Goal: Transaction & Acquisition: Book appointment/travel/reservation

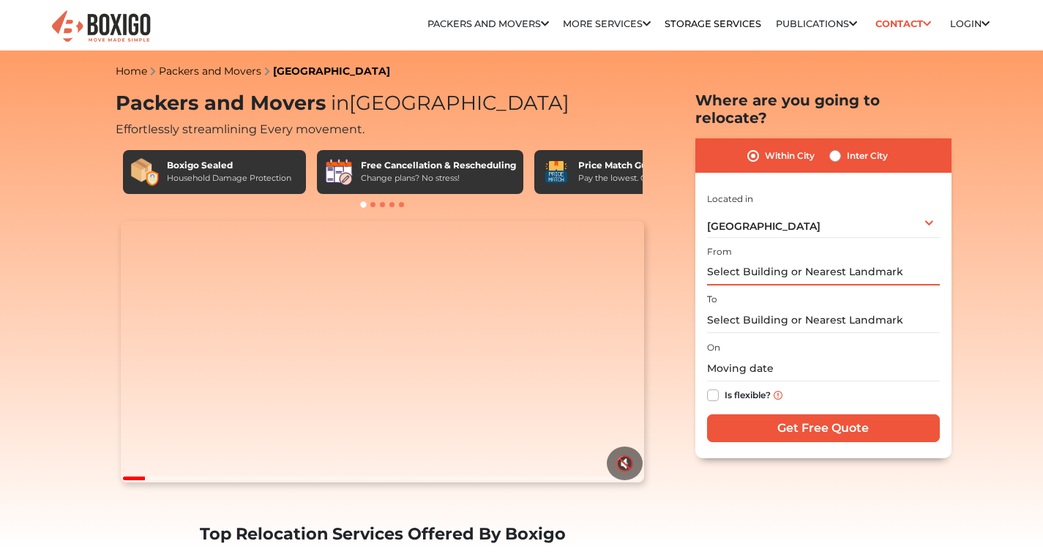
click at [748, 260] on input "text" at bounding box center [823, 273] width 233 height 26
click at [773, 260] on input "text" at bounding box center [823, 273] width 233 height 26
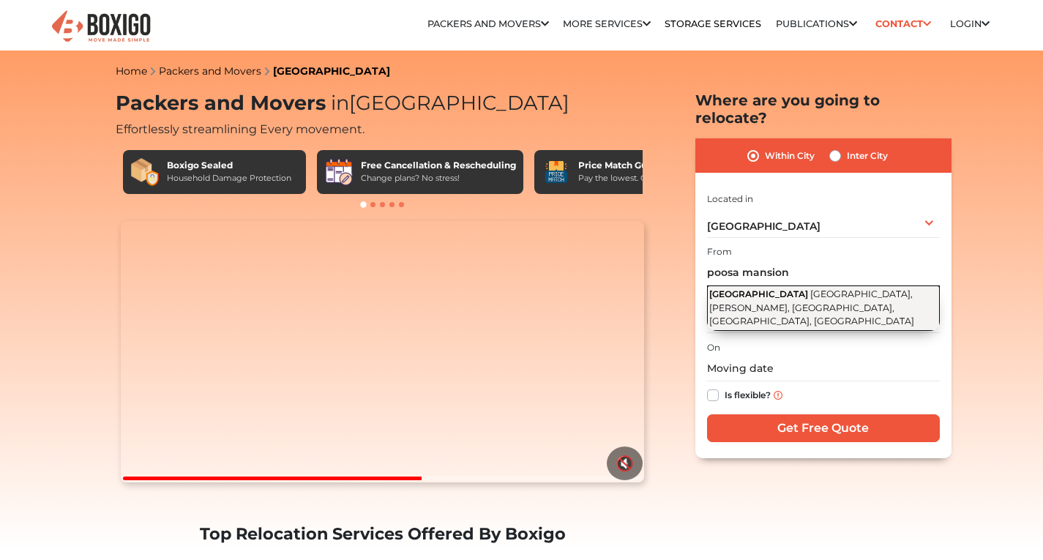
click at [784, 285] on button "Poosa mansion Rahmat Nagar Road, Rahmat Nagar, Krishna Nagar, Yousufguda, Hyder…" at bounding box center [823, 307] width 233 height 45
type input "[GEOGRAPHIC_DATA], [GEOGRAPHIC_DATA], [PERSON_NAME], [GEOGRAPHIC_DATA], [GEOGRA…"
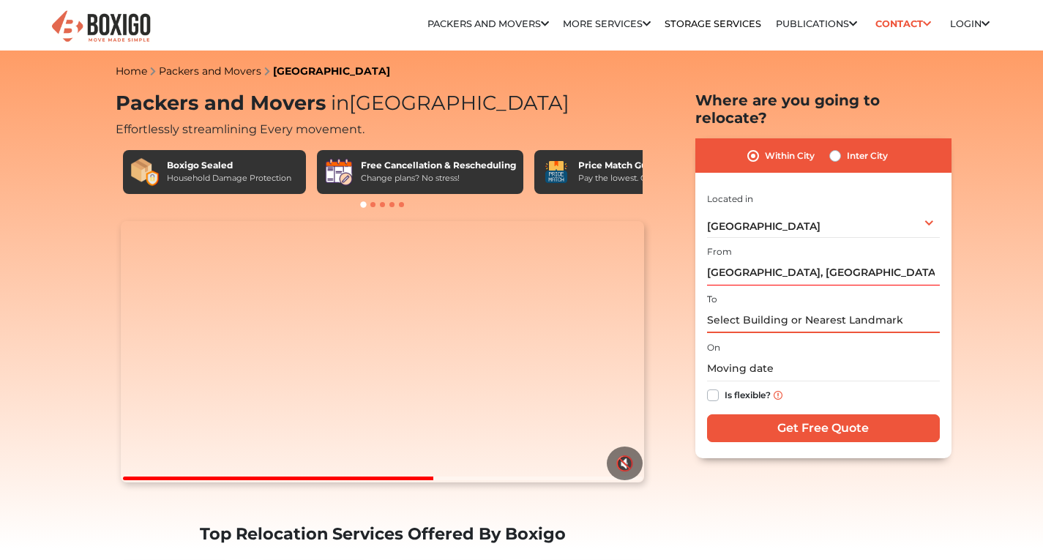
click at [777, 307] on input "text" at bounding box center [823, 320] width 233 height 26
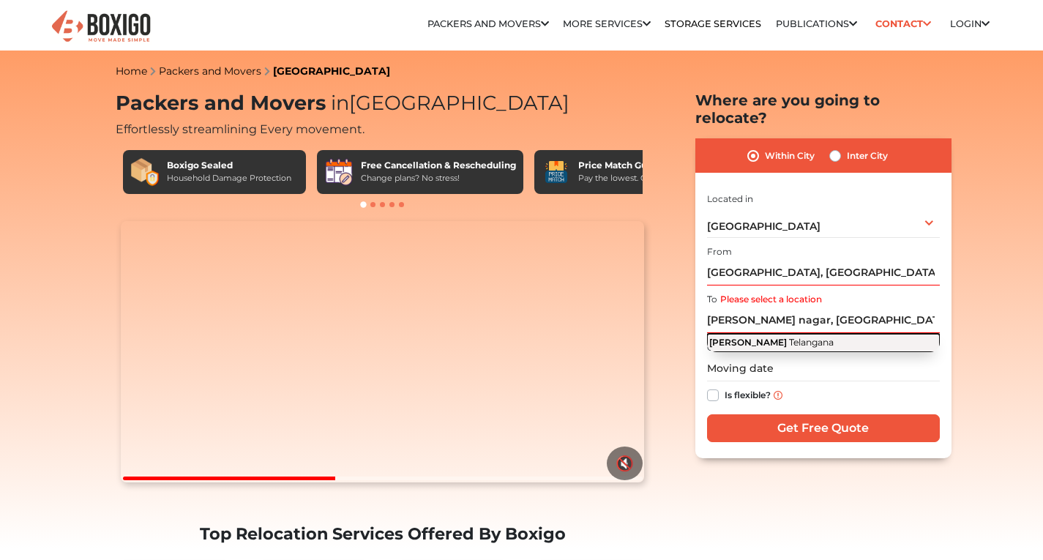
click at [739, 337] on span "Shivaji Nagar" at bounding box center [748, 342] width 78 height 11
type input "Shivaji Nagar, Telangana"
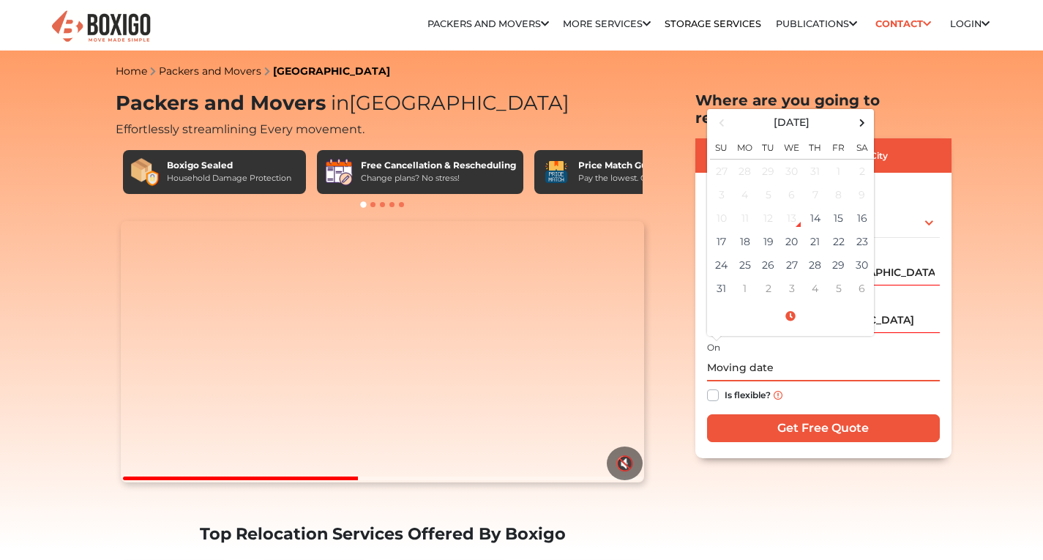
click at [746, 358] on input "text" at bounding box center [823, 369] width 233 height 26
click at [745, 230] on td "18" at bounding box center [744, 241] width 23 height 23
type input "08/18/2025 12:00 AM"
click at [803, 381] on div "Is flexible?" at bounding box center [823, 395] width 233 height 29
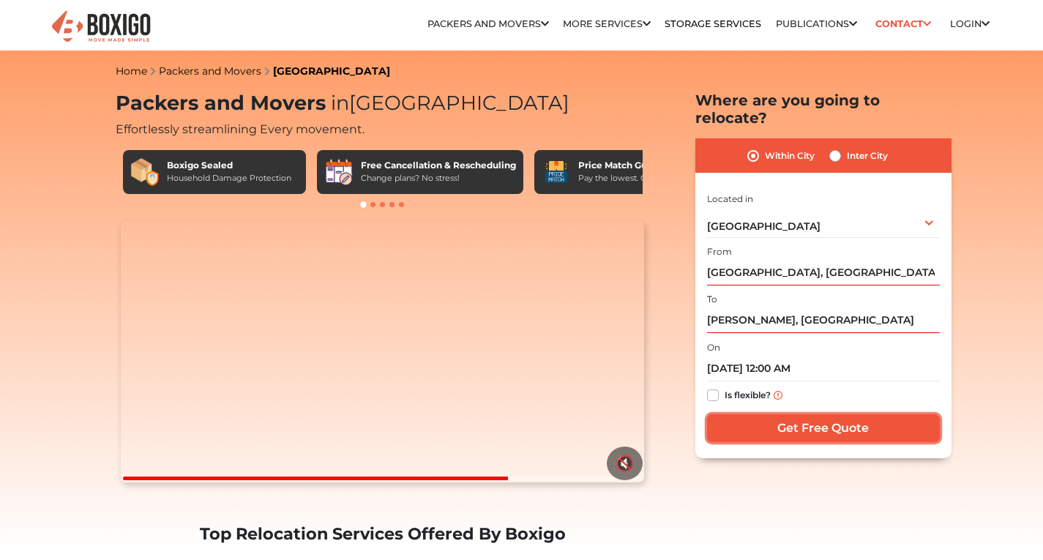
click at [811, 414] on input "Get Free Quote" at bounding box center [823, 428] width 233 height 28
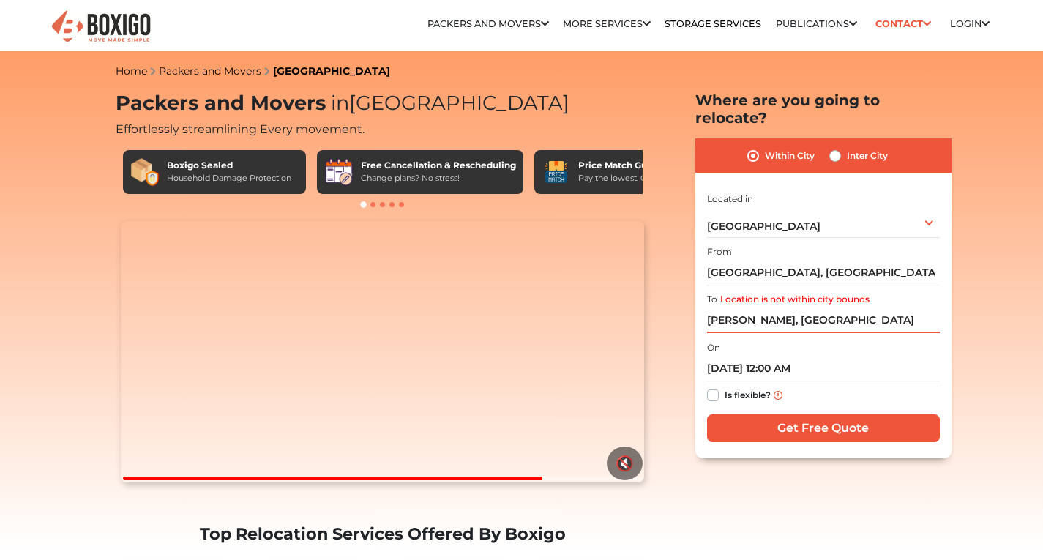
click at [789, 307] on input "Shivaji Nagar, Telangana" at bounding box center [823, 320] width 233 height 26
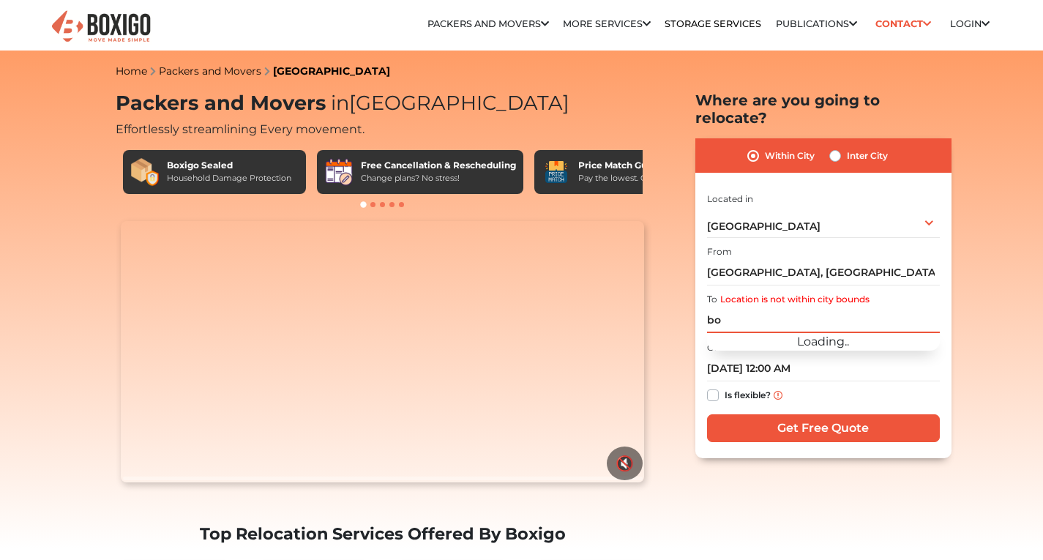
type input "b"
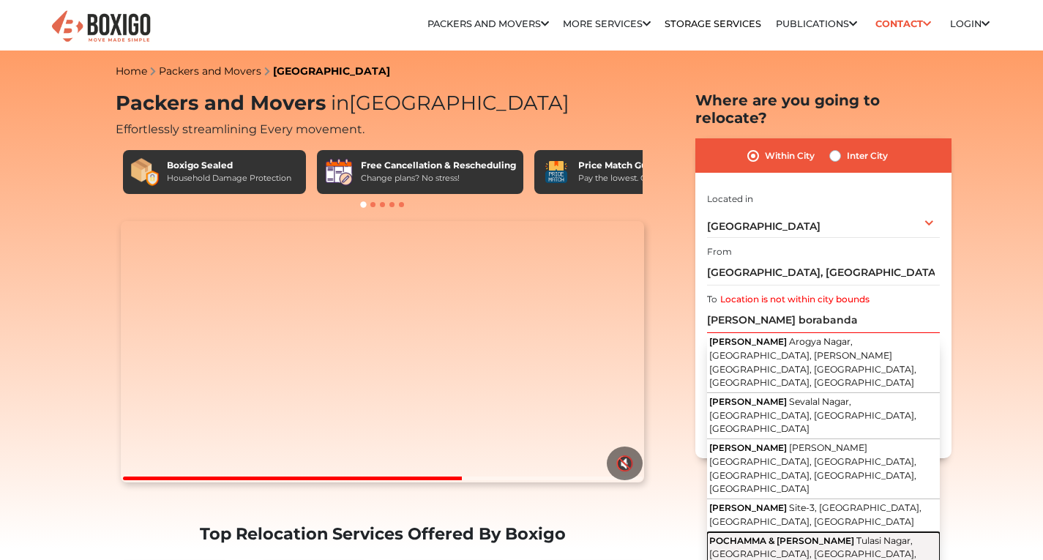
click at [823, 535] on span "POCHAMMA & HANUMAN TEMPLE" at bounding box center [781, 540] width 145 height 11
type input "POCHAMMA & HANUMAN TEMPLE, Tulasi Nagar, Borabanda, Hyderabad, Telangana"
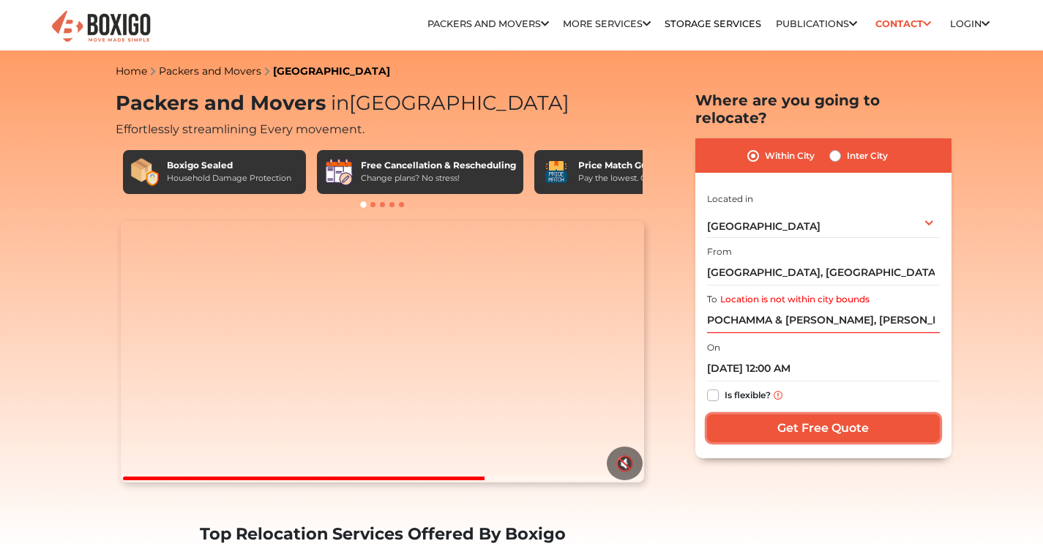
click at [803, 418] on input "Get Free Quote" at bounding box center [823, 428] width 233 height 28
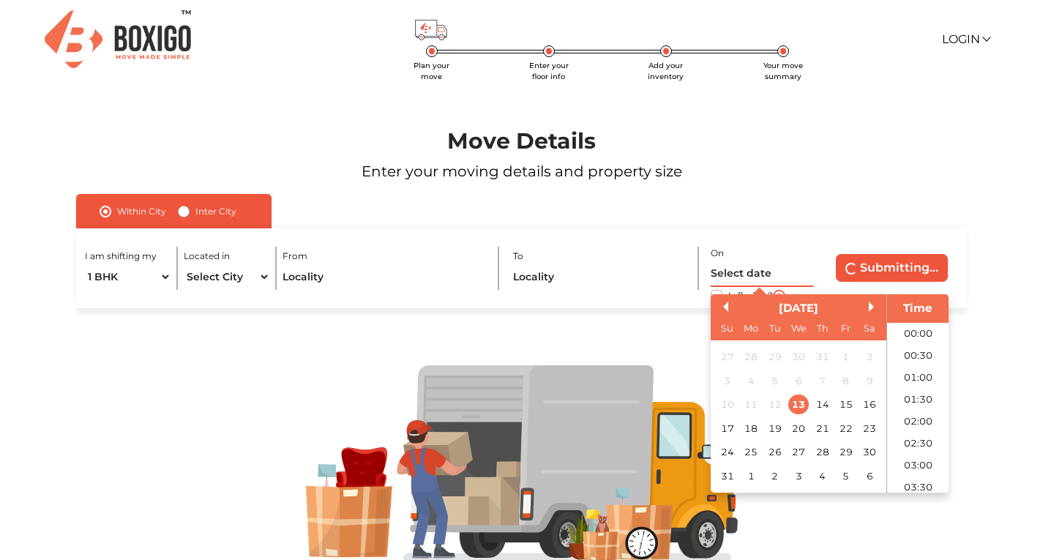
click at [716, 280] on input "text" at bounding box center [761, 274] width 102 height 26
click at [755, 424] on div "18" at bounding box center [751, 429] width 20 height 20
click at [916, 449] on li "08:00" at bounding box center [918, 454] width 62 height 22
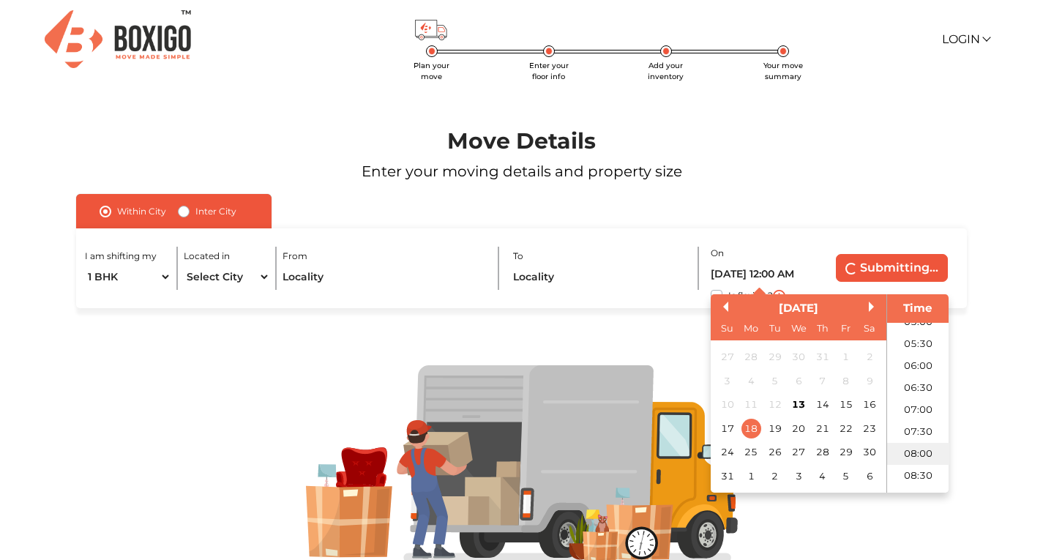
type input "18/08/2025 8:00 AM"
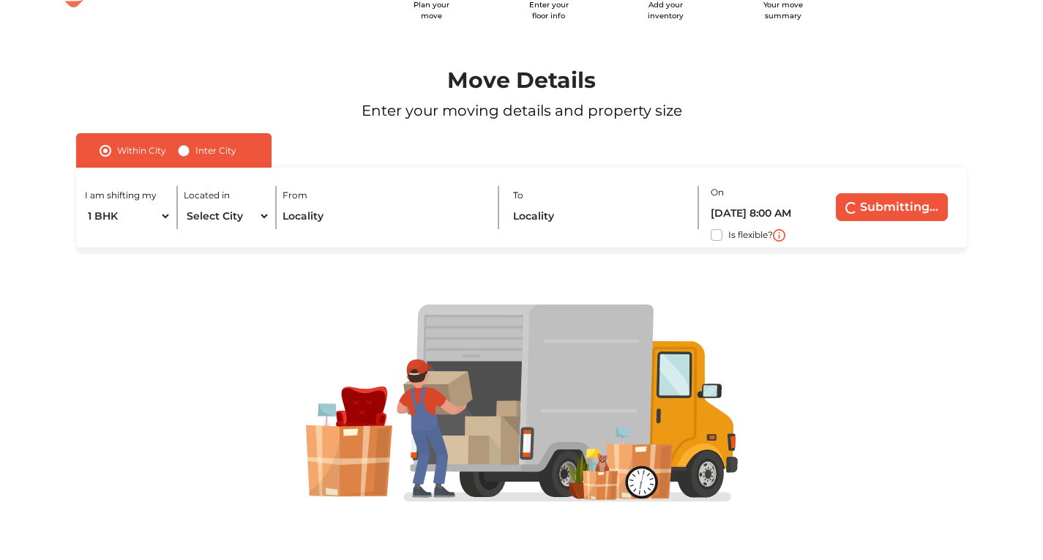
scroll to position [0, 0]
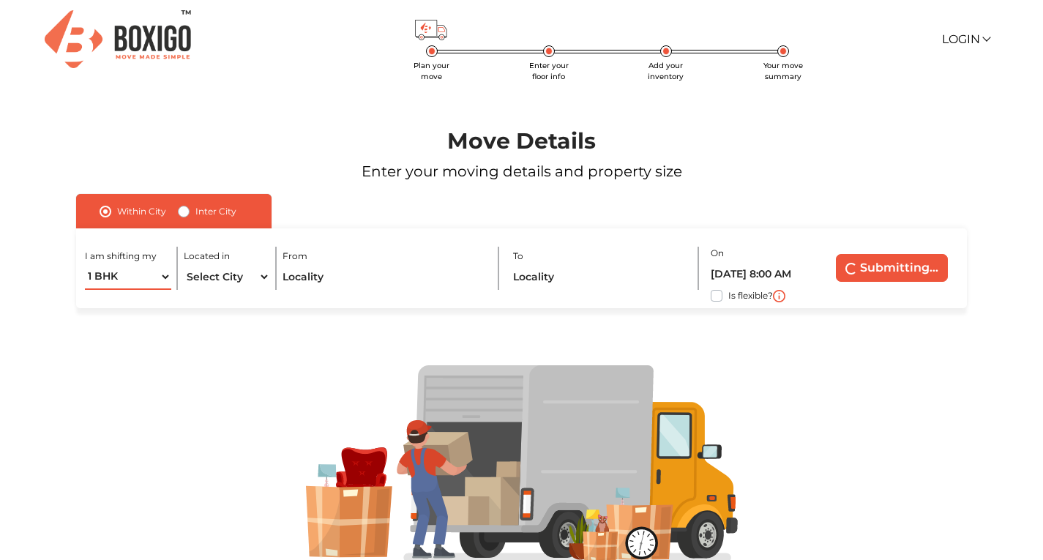
click at [165, 277] on select "1 BHK 2 BHK 3 BHK 3 + BHK FEW ITEMS" at bounding box center [128, 277] width 86 height 26
click at [259, 347] on div at bounding box center [521, 464] width 981 height 312
click at [860, 265] on button "Submitting..." at bounding box center [892, 268] width 112 height 28
click at [728, 296] on label "Is flexible?" at bounding box center [750, 294] width 45 height 15
click at [88, 296] on input "Is flexible?" at bounding box center [82, 294] width 12 height 15
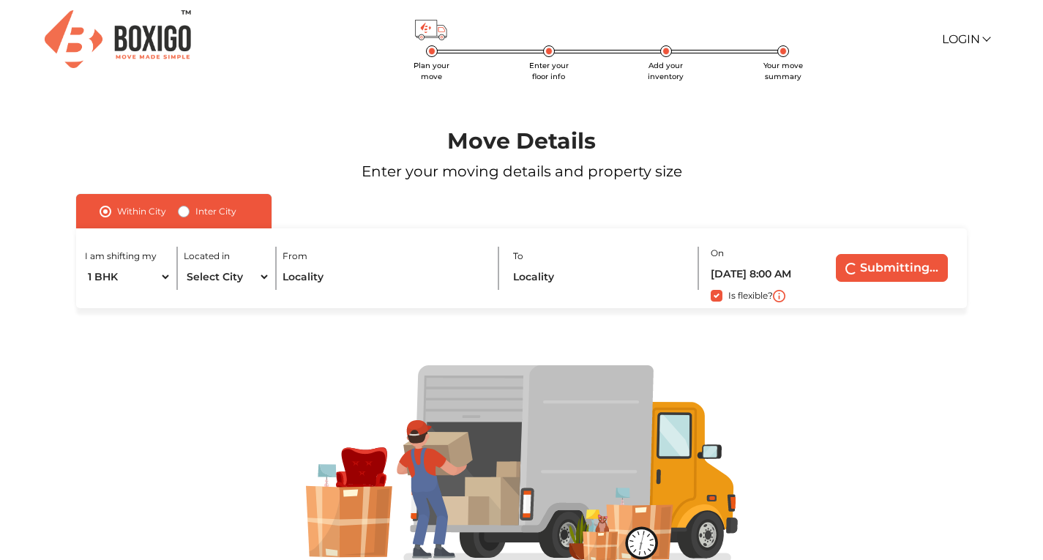
click at [728, 296] on label "Is flexible?" at bounding box center [750, 294] width 45 height 15
click at [88, 296] on input "Is flexible?" at bounding box center [82, 294] width 12 height 15
click at [738, 299] on label "Is flexible?" at bounding box center [750, 294] width 45 height 15
click at [88, 299] on input "Is flexible?" at bounding box center [82, 294] width 12 height 15
checkbox input "true"
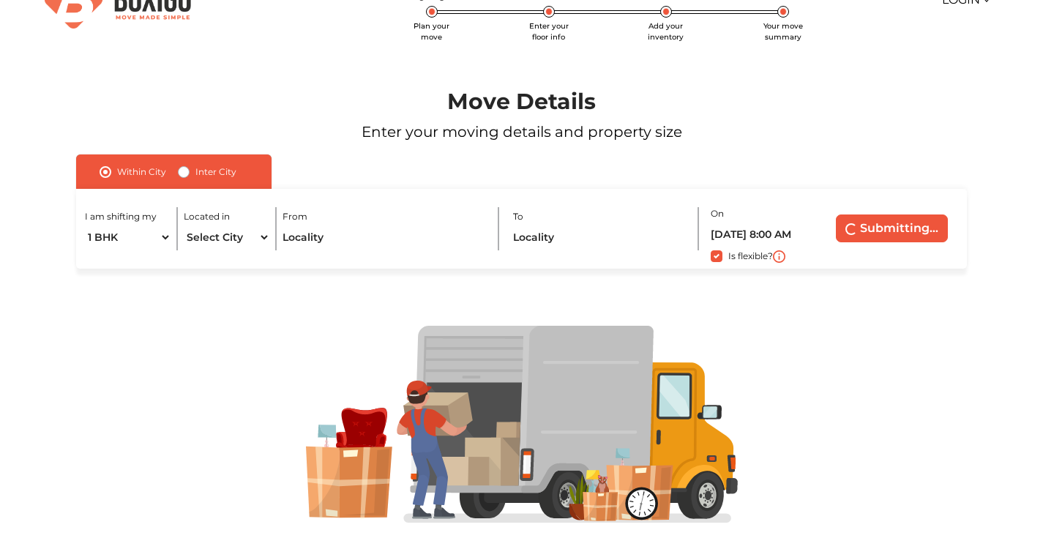
scroll to position [61, 0]
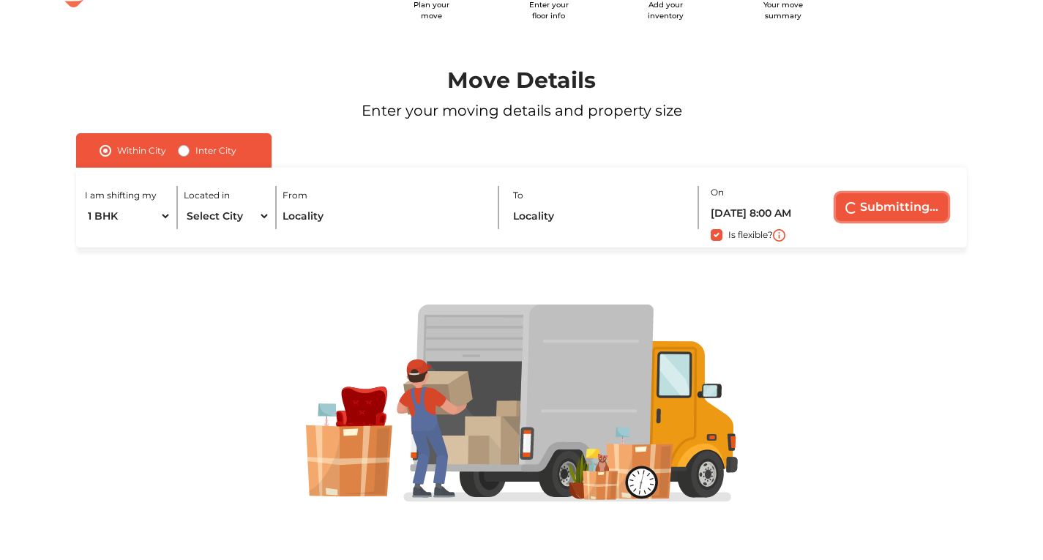
click at [860, 214] on button "Submitting..." at bounding box center [892, 207] width 112 height 28
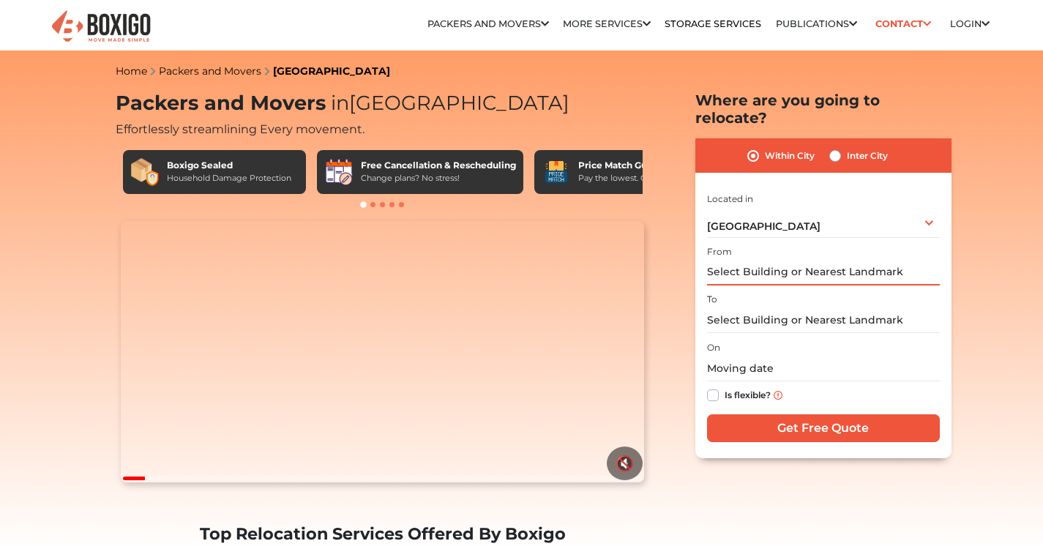
click at [736, 260] on input "text" at bounding box center [823, 273] width 233 height 26
click at [785, 307] on input "text" at bounding box center [823, 320] width 233 height 26
click at [798, 260] on input "text" at bounding box center [823, 273] width 233 height 26
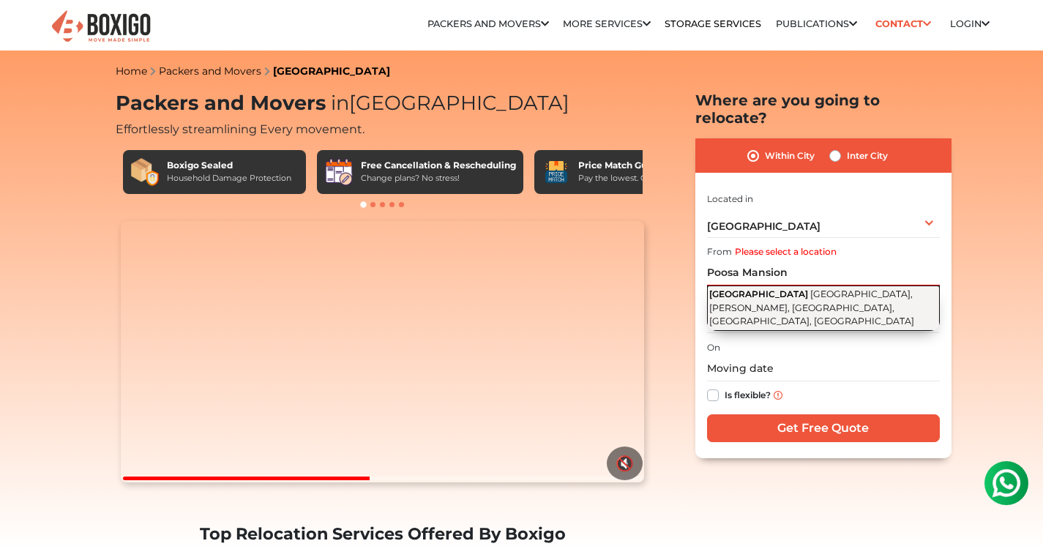
click at [776, 288] on span "[GEOGRAPHIC_DATA]" at bounding box center [758, 293] width 99 height 11
type input "[GEOGRAPHIC_DATA], [GEOGRAPHIC_DATA], [PERSON_NAME], [GEOGRAPHIC_DATA], [GEOGRA…"
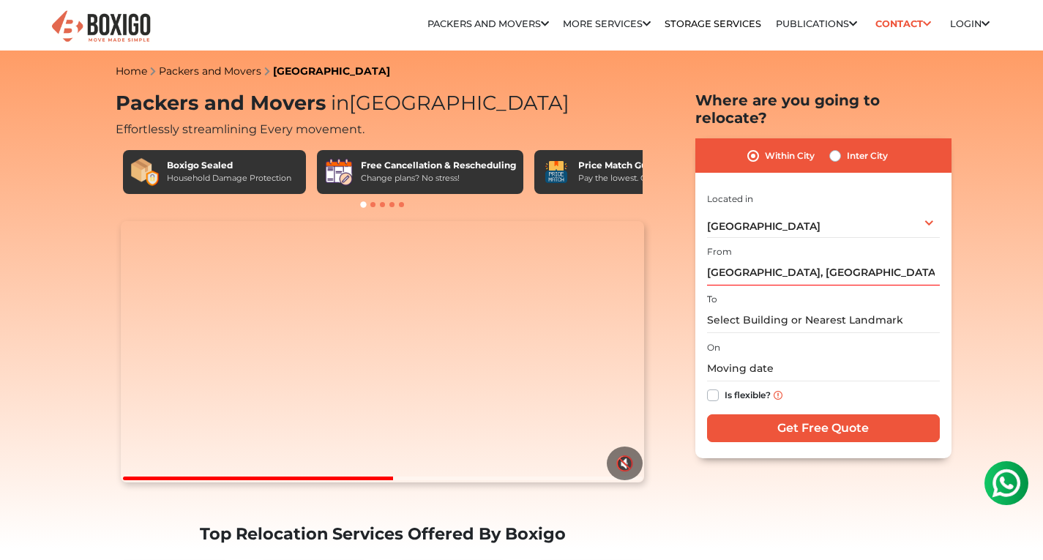
click at [764, 317] on div "I am shifting my 1 BHK 2 BHK 3 BHK 3 + BHK FEW ITEMS FEW ITEMS 1 BHK 2 BHK 3 BH…" at bounding box center [823, 319] width 233 height 258
click at [770, 307] on input "text" at bounding box center [823, 320] width 233 height 26
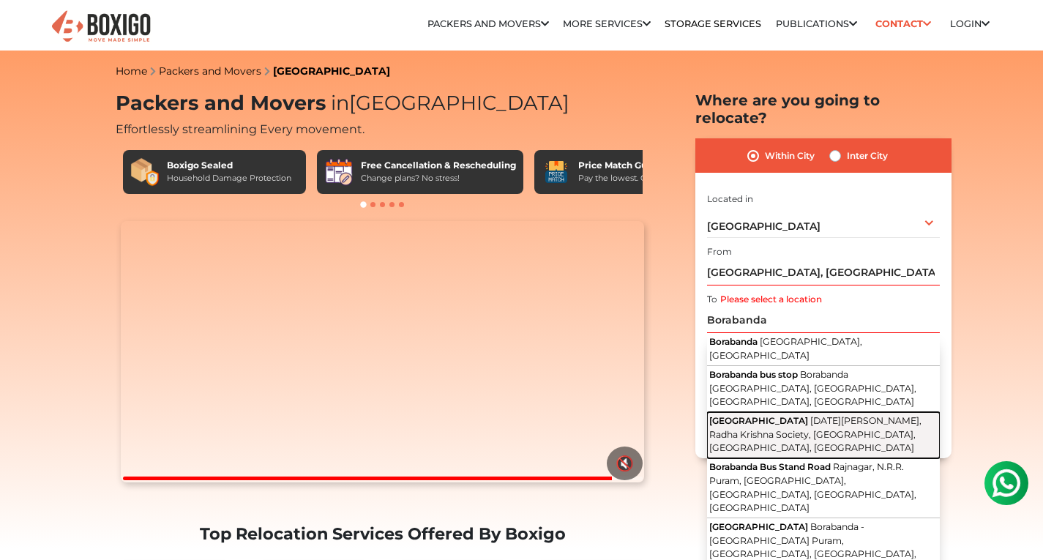
click at [808, 415] on span "Borabanda Railway Station Road" at bounding box center [758, 420] width 99 height 11
type input "Borabanda Railway Station Road, Raja Nagar, Radha Krishna Society, Borabanda, H…"
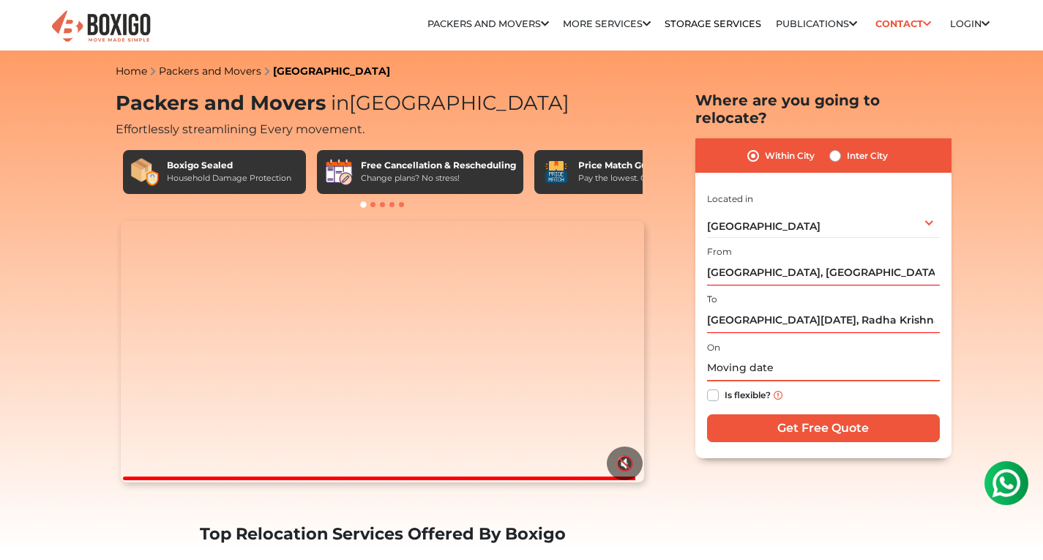
click at [768, 361] on input "text" at bounding box center [823, 369] width 233 height 26
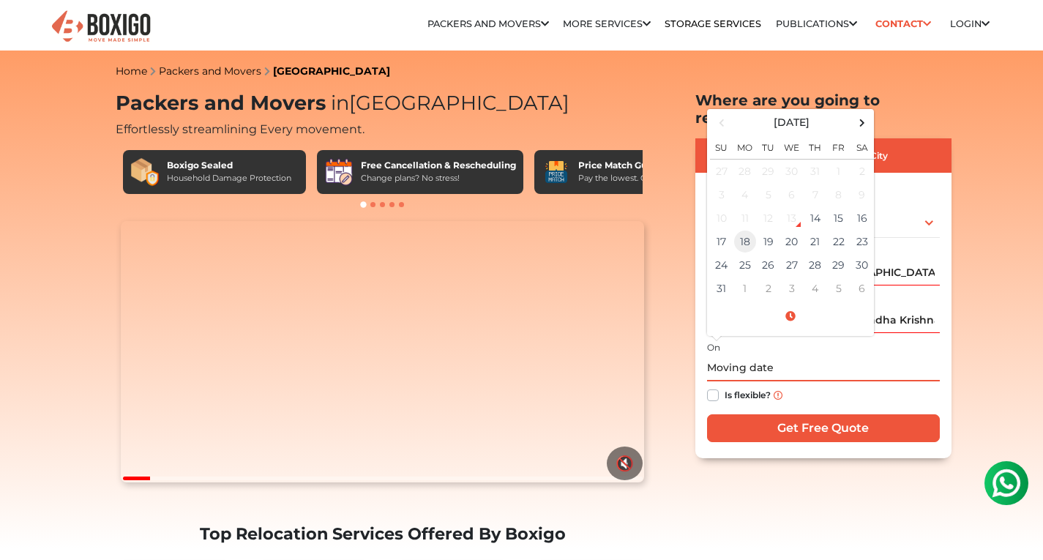
click at [750, 230] on td "18" at bounding box center [744, 241] width 23 height 23
type input "08/18/2025 12:00 AM"
click at [738, 386] on label "Is flexible?" at bounding box center [747, 393] width 46 height 15
click at [719, 386] on input "Is flexible?" at bounding box center [713, 393] width 12 height 15
checkbox input "true"
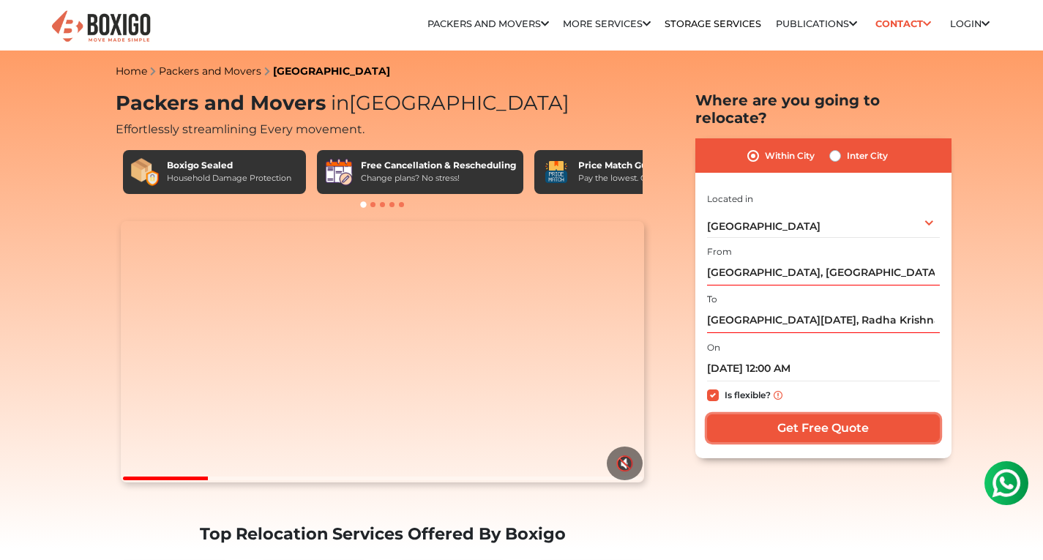
click at [802, 414] on input "Get Free Quote" at bounding box center [823, 428] width 233 height 28
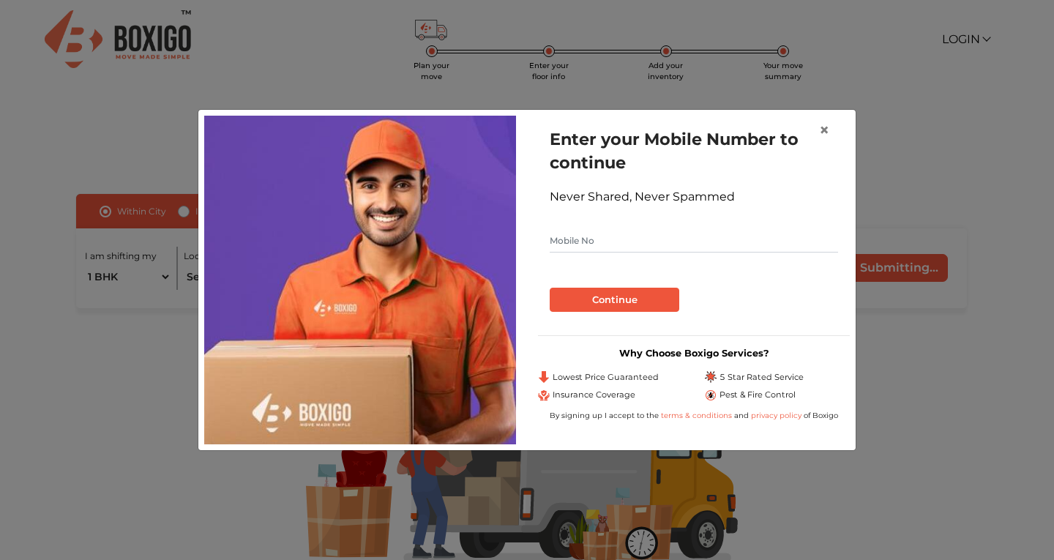
click at [711, 249] on input "text" at bounding box center [693, 240] width 288 height 23
type input "8341183699"
click at [646, 297] on button "Continue" at bounding box center [614, 300] width 130 height 25
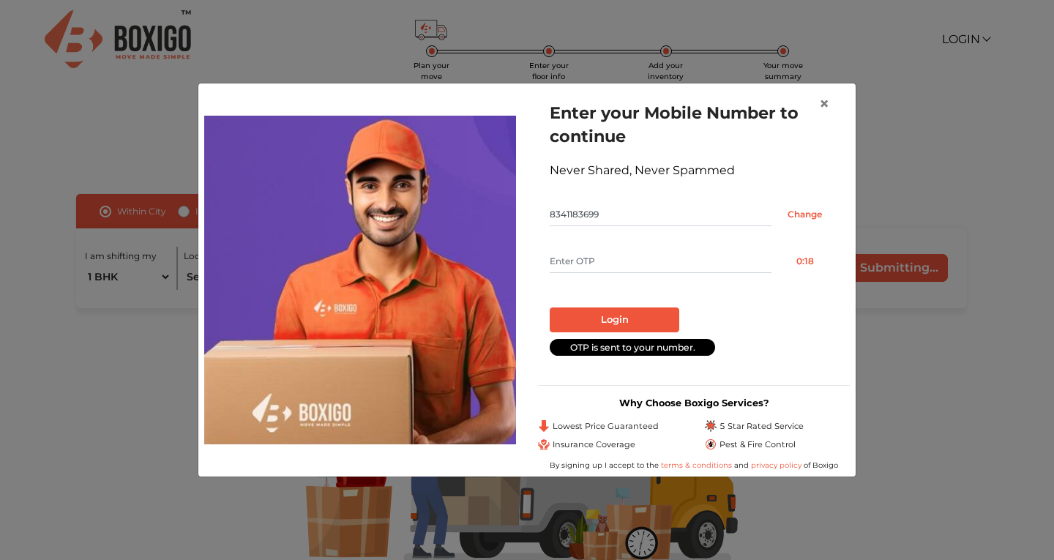
click at [615, 260] on input "text" at bounding box center [660, 261] width 222 height 23
type input "7339"
click at [657, 309] on button "Login" at bounding box center [614, 319] width 130 height 25
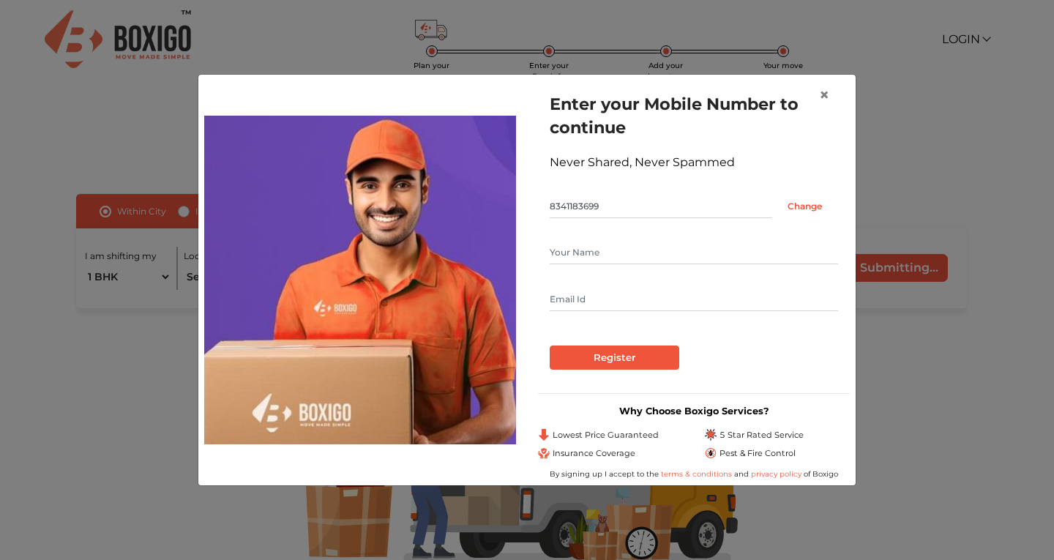
click at [639, 255] on input "text" at bounding box center [693, 252] width 288 height 23
type input "Mani"
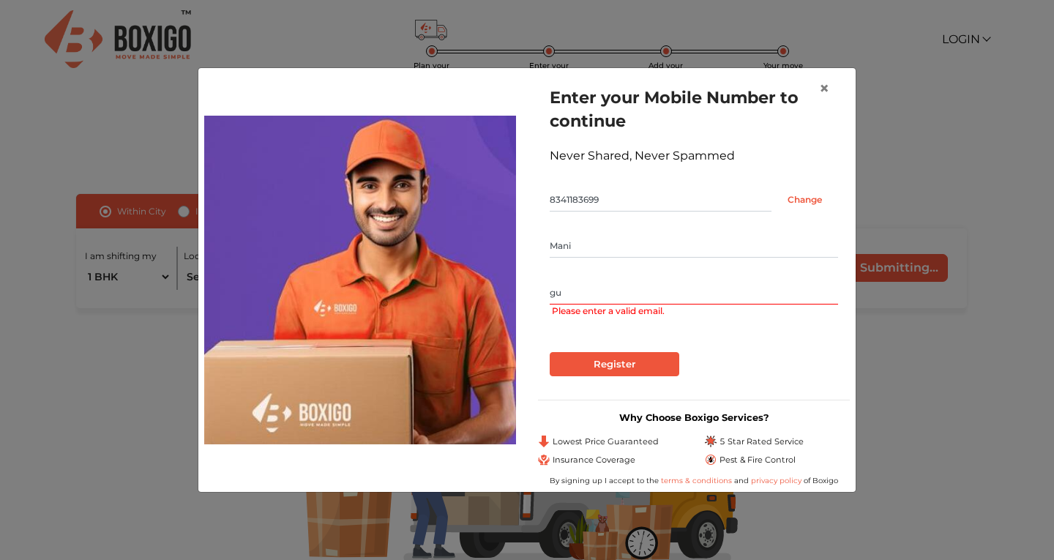
type input "g"
type input "M"
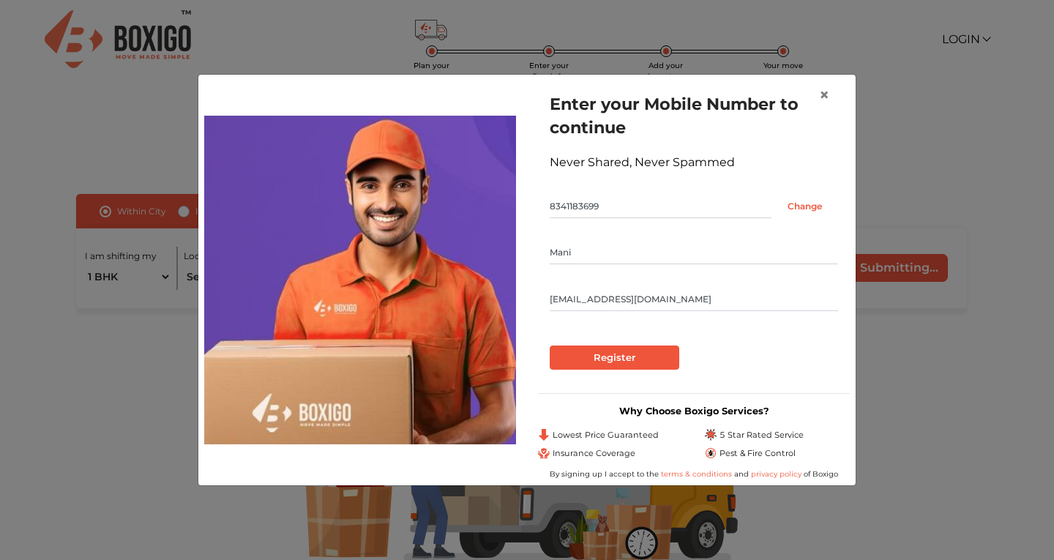
type input "[EMAIL_ADDRESS][DOMAIN_NAME]"
click at [621, 359] on input "Register" at bounding box center [614, 357] width 130 height 25
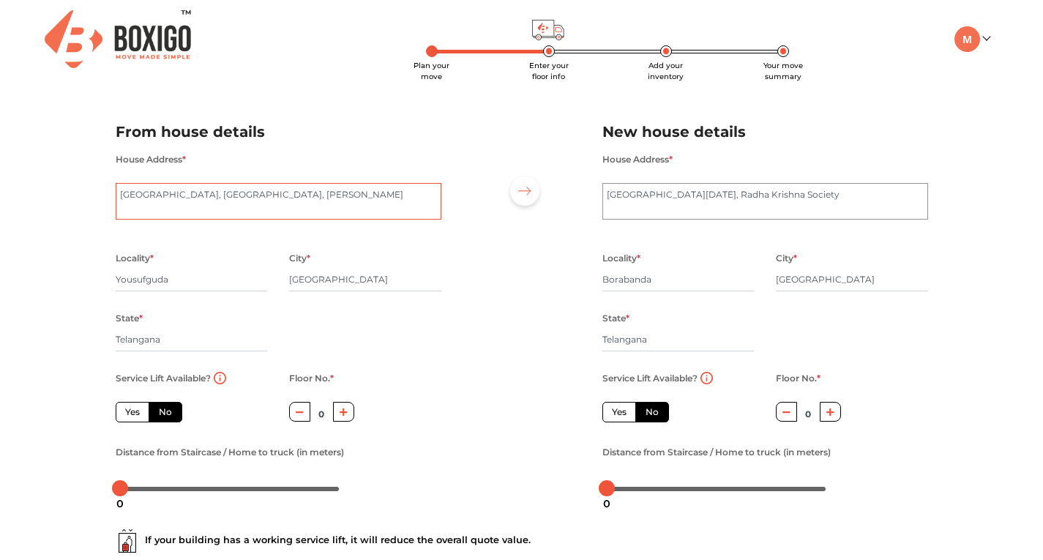
click at [324, 202] on textarea "[GEOGRAPHIC_DATA], [GEOGRAPHIC_DATA], [PERSON_NAME]" at bounding box center [279, 201] width 326 height 37
click at [138, 410] on label "Yes" at bounding box center [133, 412] width 34 height 20
click at [135, 410] on input "Yes" at bounding box center [130, 410] width 10 height 10
radio input "true"
click at [153, 410] on label "No" at bounding box center [166, 412] width 34 height 20
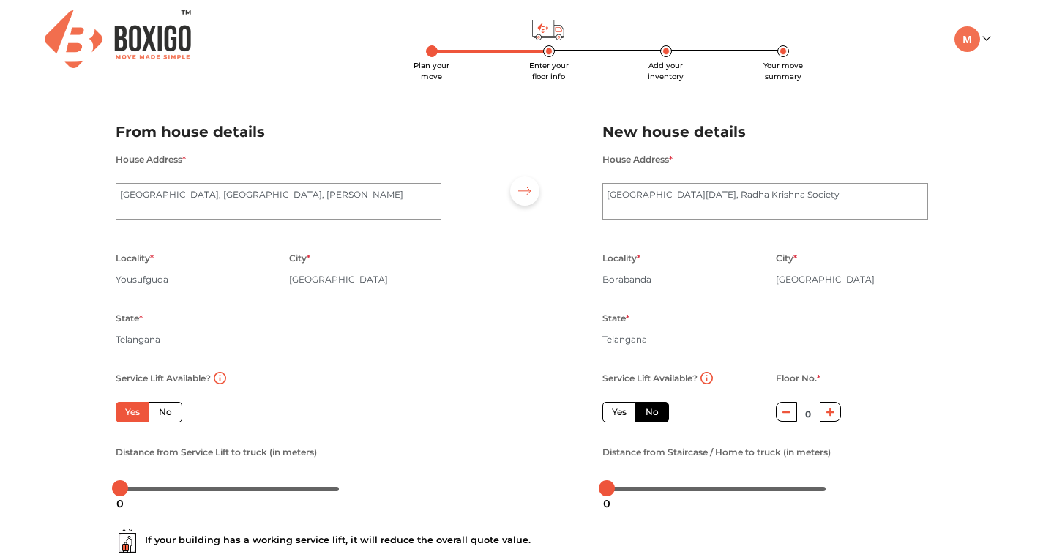
click at [159, 410] on input "No" at bounding box center [164, 410] width 10 height 10
radio input "true"
click at [338, 410] on button "button" at bounding box center [343, 412] width 21 height 20
type input "1"
click at [132, 413] on label "Yes" at bounding box center [133, 412] width 34 height 20
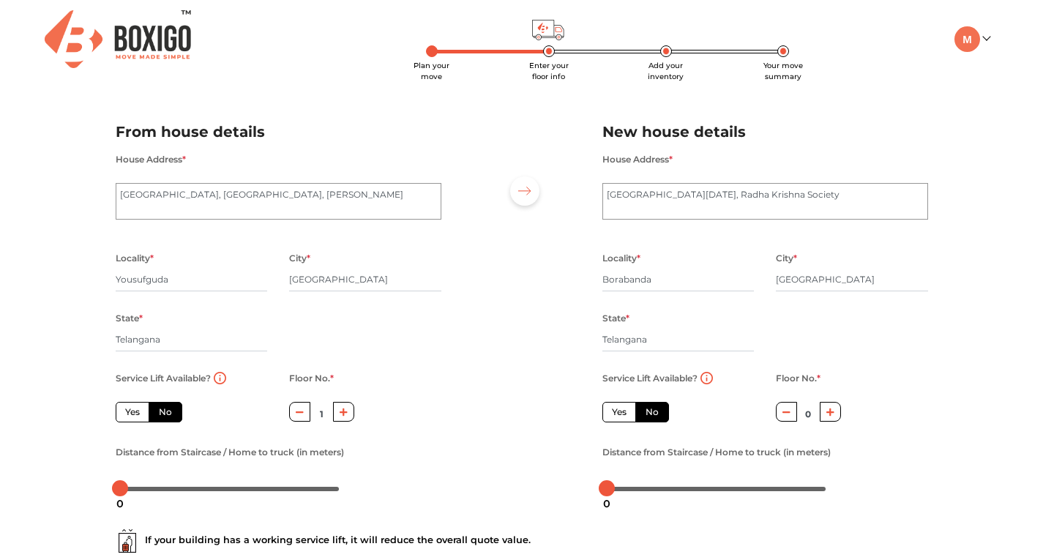
click at [132, 413] on input "Yes" at bounding box center [130, 410] width 10 height 10
radio input "true"
type input "0"
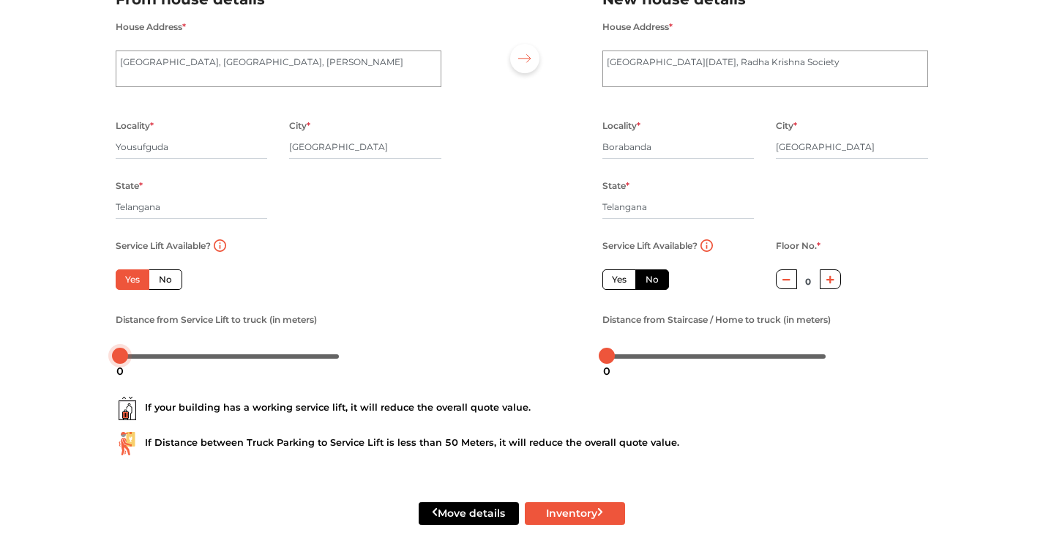
click at [127, 356] on div at bounding box center [120, 356] width 16 height 16
click at [132, 356] on div at bounding box center [230, 355] width 220 height 9
click at [144, 356] on div at bounding box center [230, 355] width 220 height 9
click at [165, 283] on label "No" at bounding box center [166, 279] width 34 height 20
click at [165, 282] on input "No" at bounding box center [164, 278] width 10 height 10
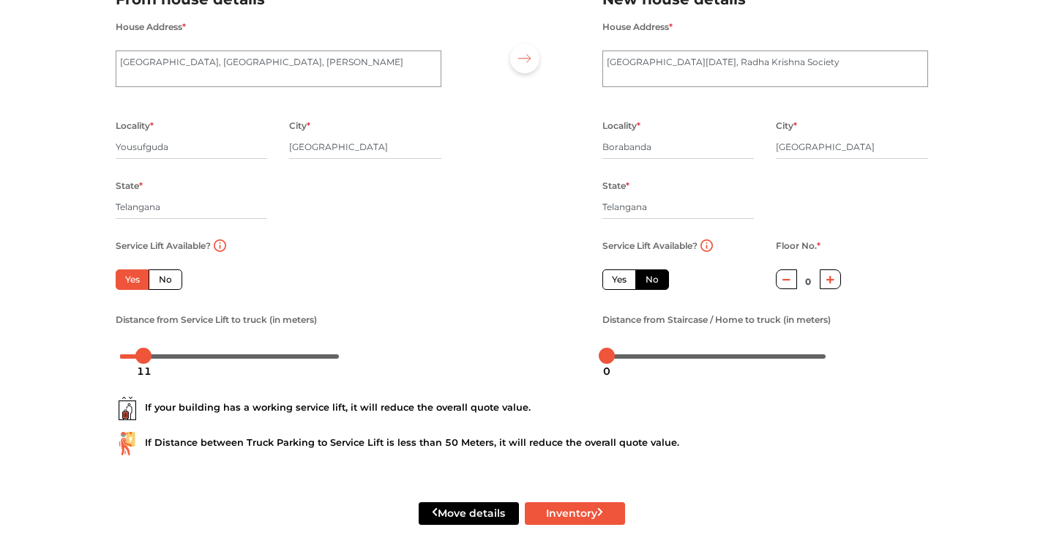
radio input "true"
click at [334, 282] on button "button" at bounding box center [343, 279] width 21 height 20
type input "1"
click at [146, 354] on div at bounding box center [143, 356] width 16 height 16
click at [136, 354] on div at bounding box center [143, 356] width 16 height 16
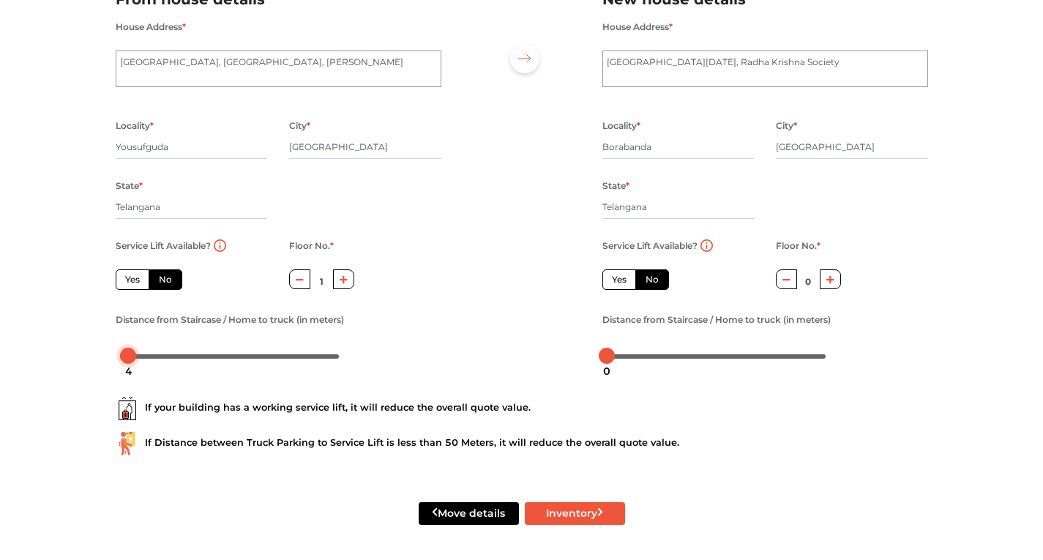
click at [129, 356] on div at bounding box center [230, 355] width 220 height 9
click at [615, 276] on label "Yes" at bounding box center [619, 279] width 34 height 20
click at [615, 276] on input "Yes" at bounding box center [617, 278] width 10 height 10
radio input "true"
radio input "false"
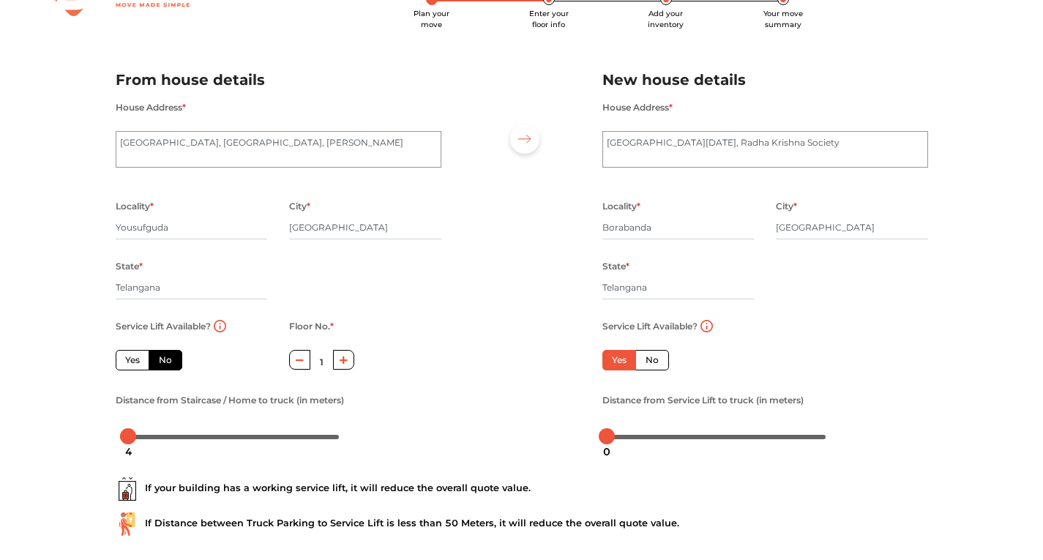
scroll to position [0, 0]
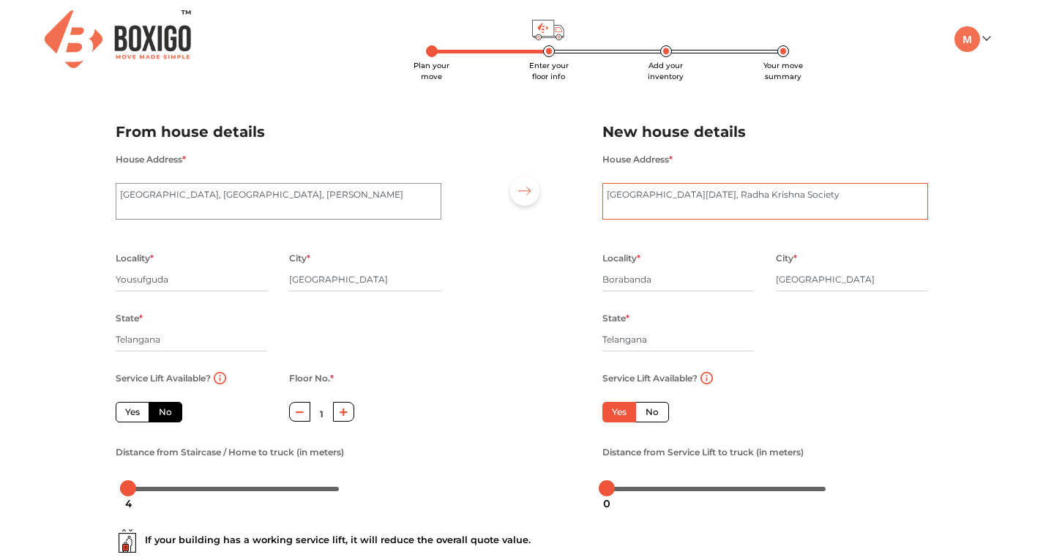
click at [704, 199] on textarea "[GEOGRAPHIC_DATA][DATE], Radha Krishna Society" at bounding box center [765, 201] width 326 height 37
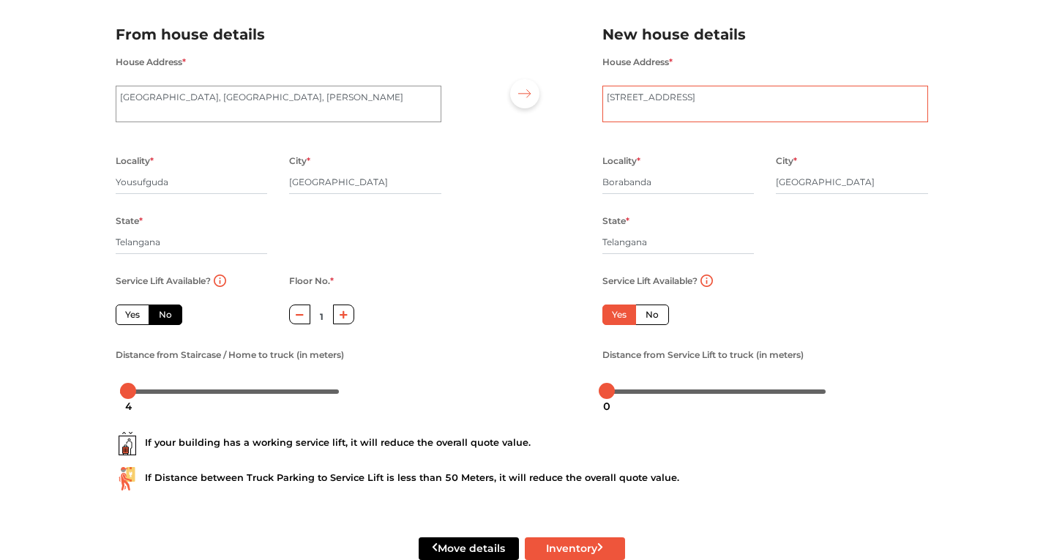
scroll to position [132, 0]
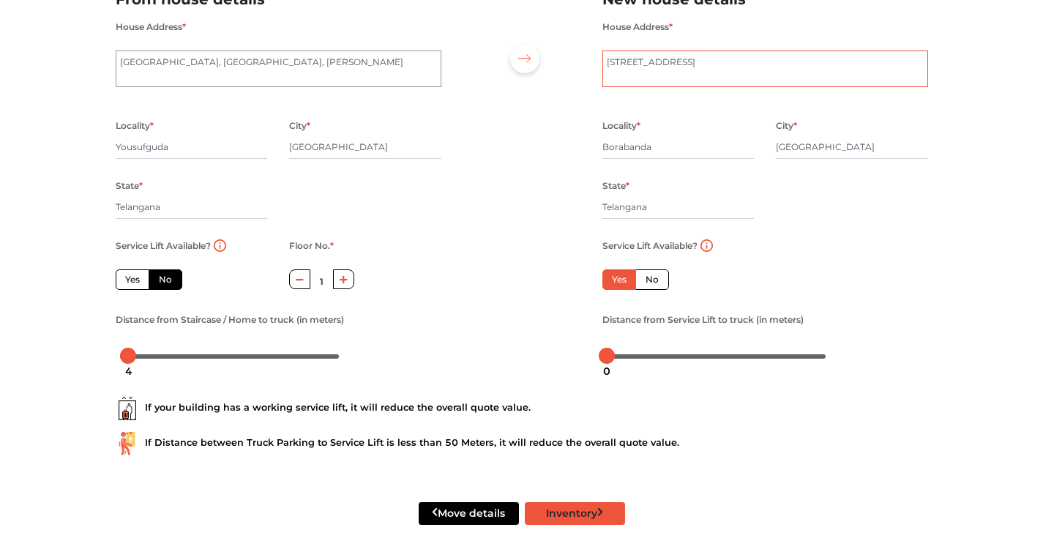
type textarea "[STREET_ADDRESS]"
click at [574, 508] on button "Inventory" at bounding box center [575, 513] width 100 height 23
radio input "true"
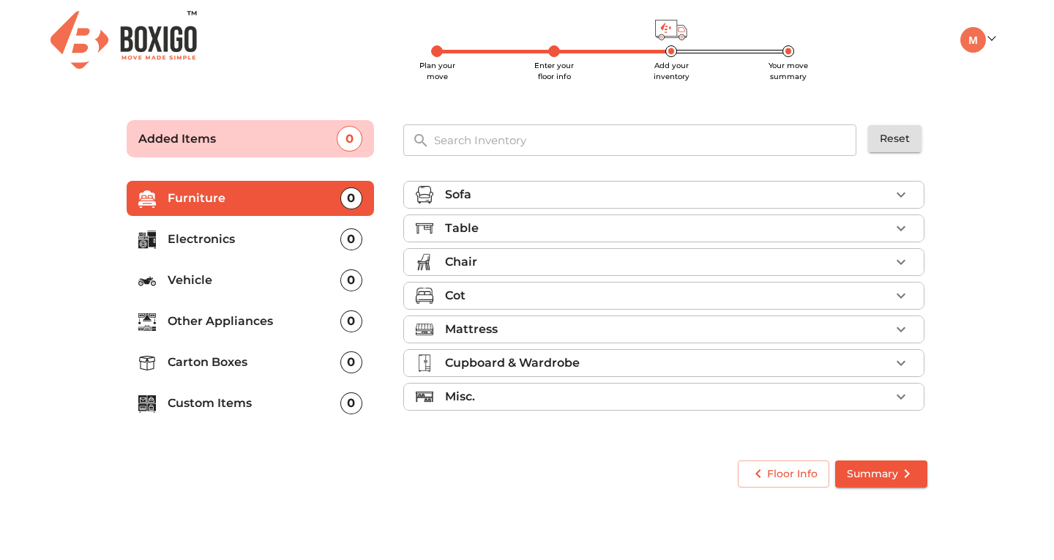
click at [266, 242] on p "Electronics" at bounding box center [254, 239] width 173 height 18
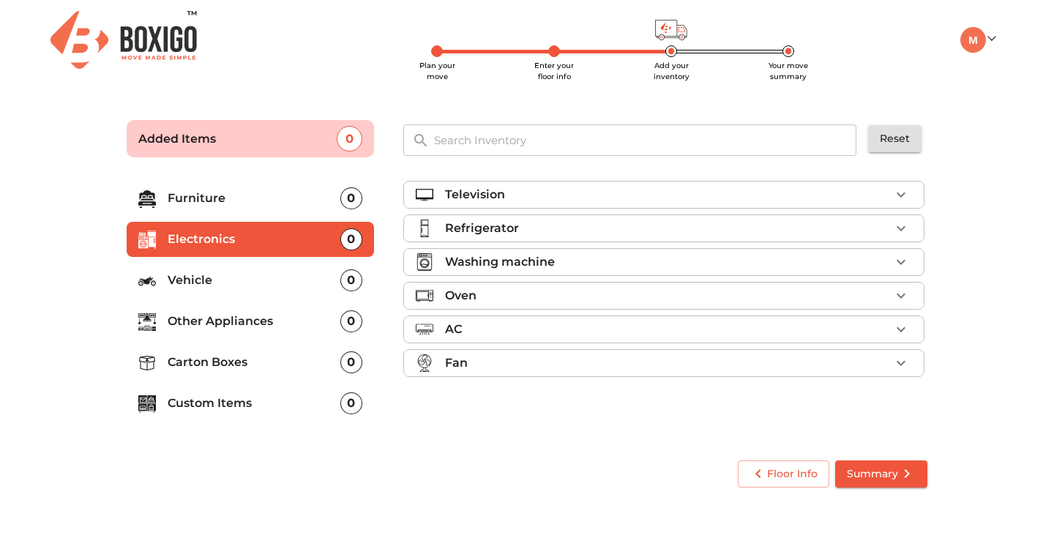
click at [492, 225] on p "Refrigerator" at bounding box center [482, 229] width 74 height 18
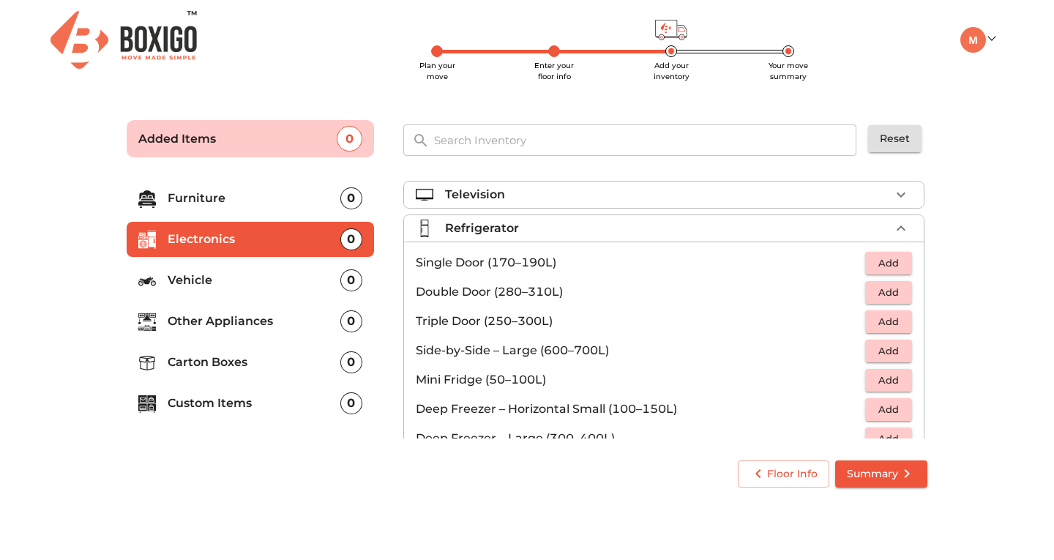
click at [872, 260] on span "Add" at bounding box center [888, 263] width 32 height 17
click at [499, 203] on p "Television" at bounding box center [475, 195] width 60 height 18
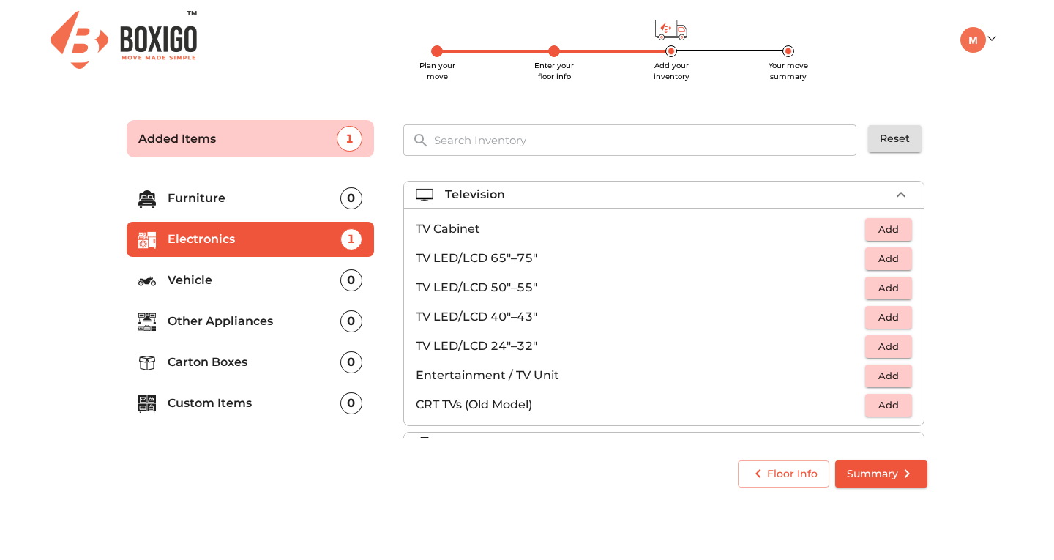
click at [879, 224] on span "Add" at bounding box center [888, 229] width 32 height 17
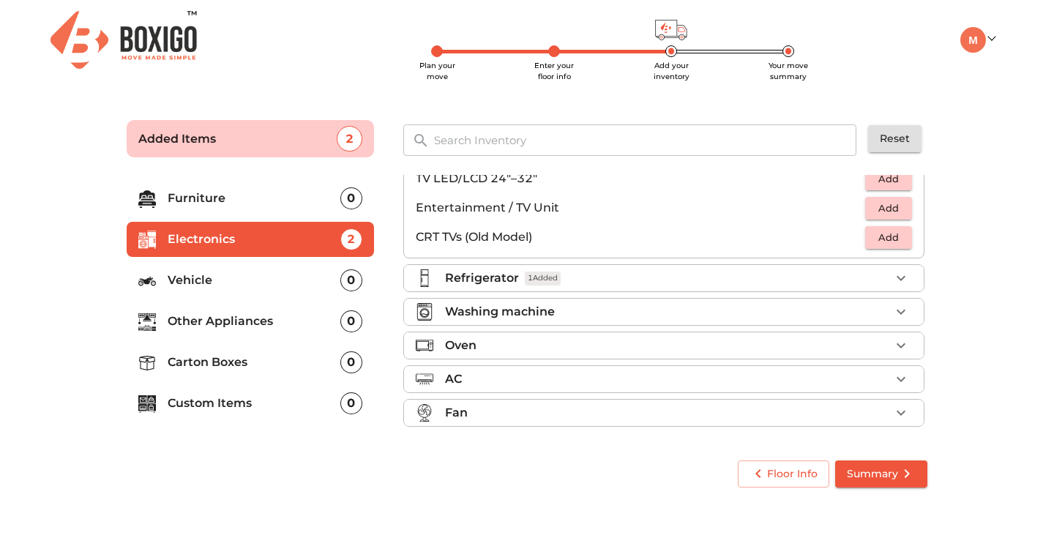
click at [569, 402] on li "Fan" at bounding box center [663, 412] width 519 height 26
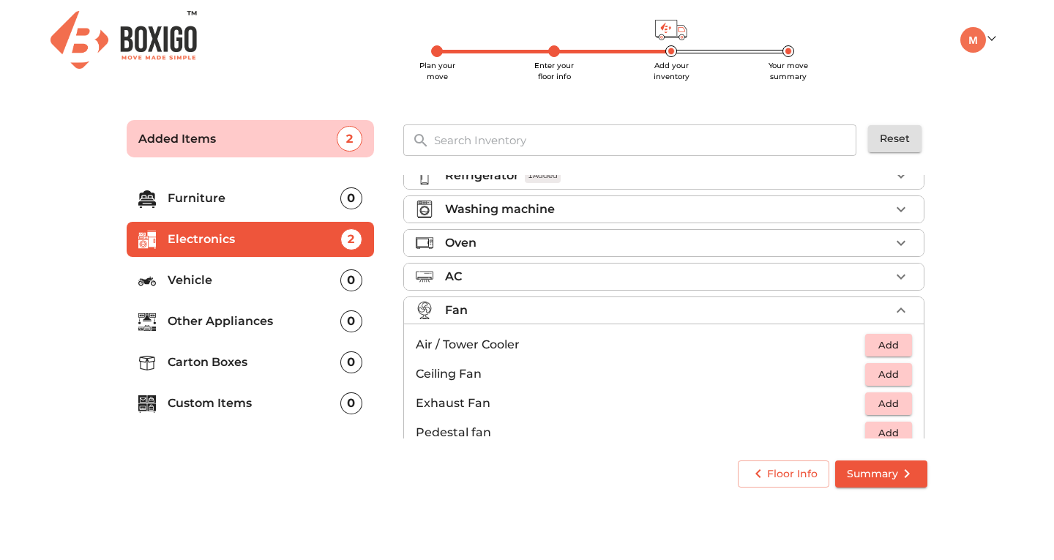
scroll to position [50, 0]
click at [865, 350] on button "Add" at bounding box center [888, 348] width 47 height 23
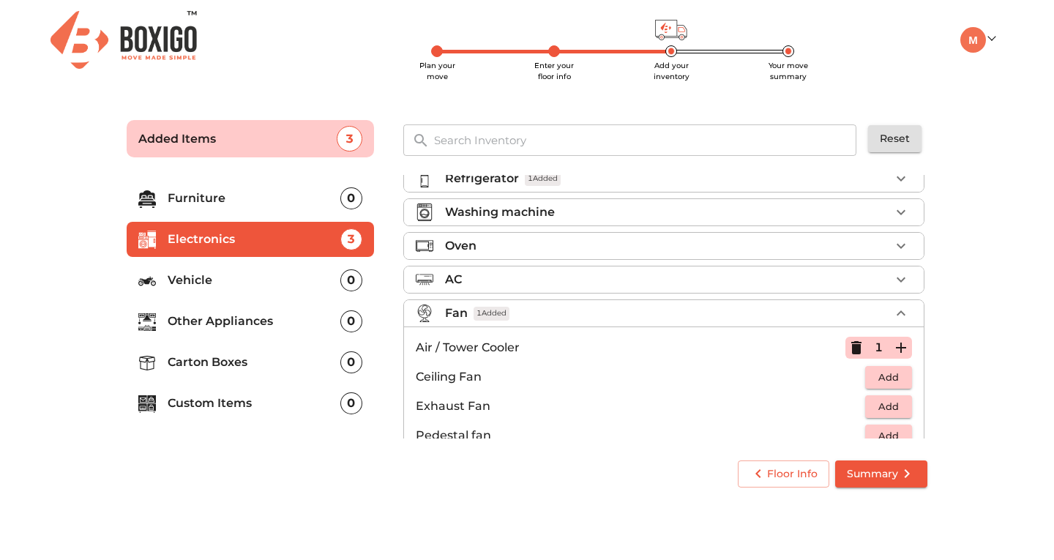
click at [317, 279] on p "Vehicle" at bounding box center [254, 280] width 173 height 18
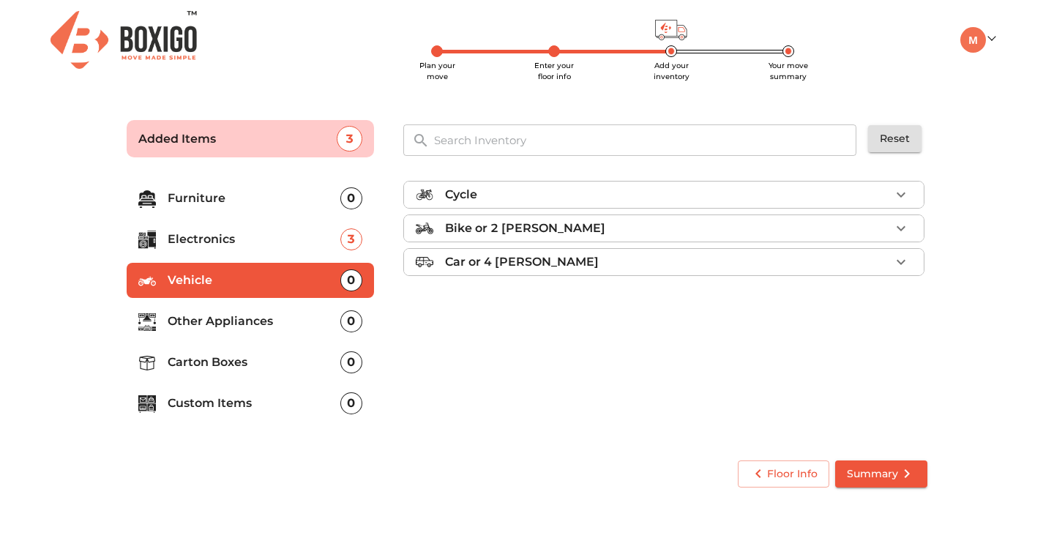
scroll to position [0, 0]
click at [277, 312] on p "Other Appliances" at bounding box center [254, 321] width 173 height 18
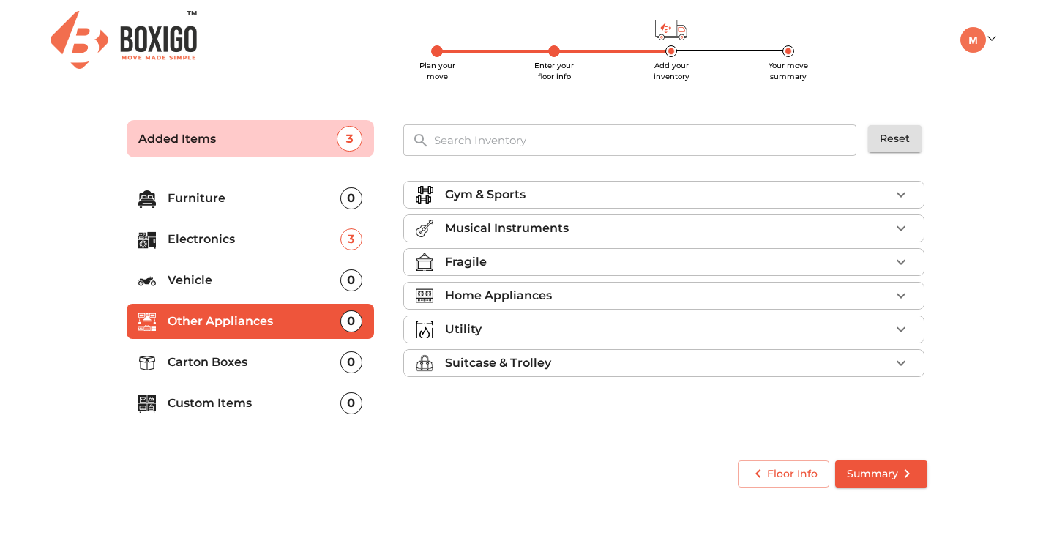
click at [233, 370] on p "Carton Boxes" at bounding box center [254, 362] width 173 height 18
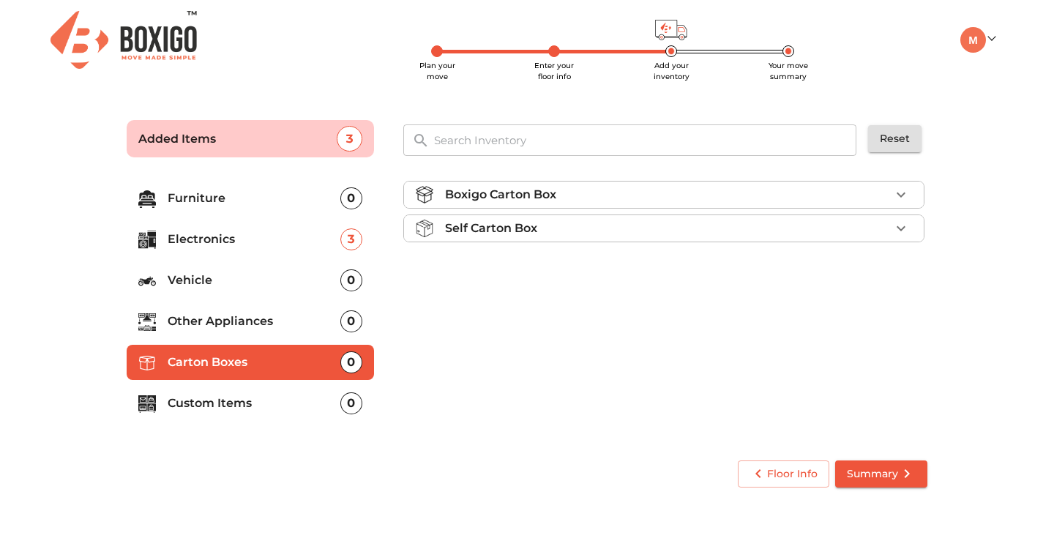
click at [584, 200] on div "Boxigo Carton Box" at bounding box center [667, 195] width 445 height 18
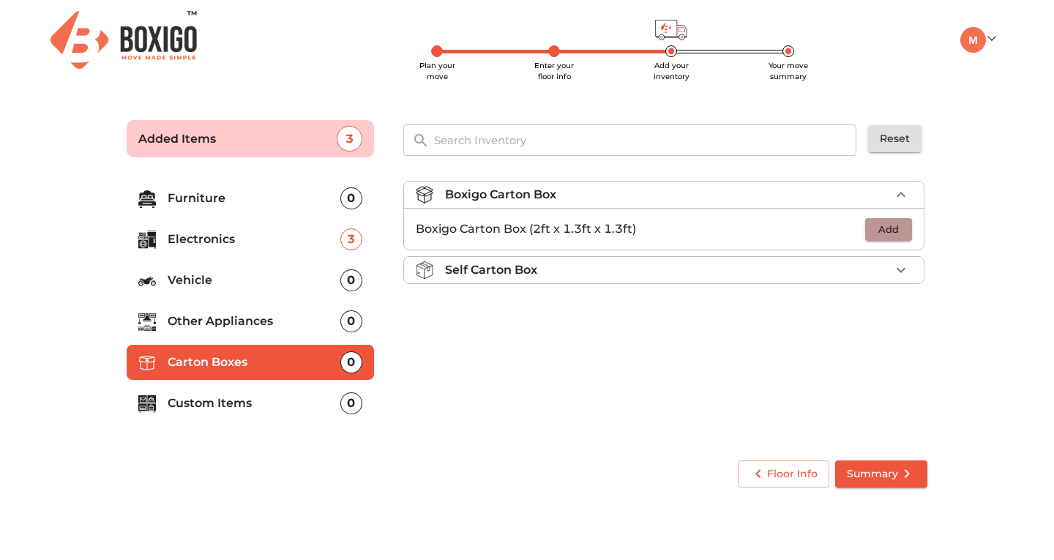
click at [900, 233] on span "Add" at bounding box center [888, 229] width 32 height 17
click at [900, 233] on icon "button" at bounding box center [901, 229] width 10 height 10
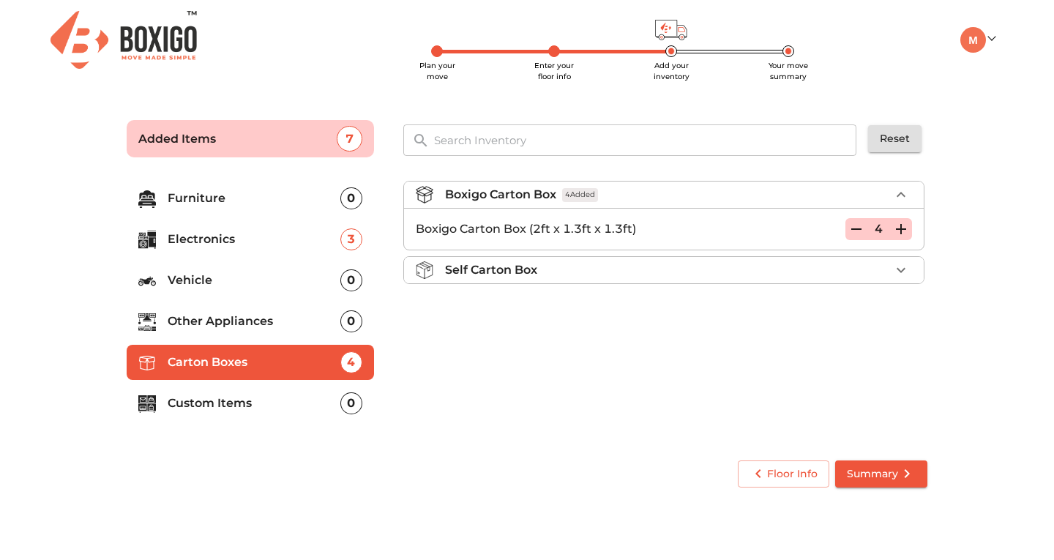
click at [900, 233] on icon "button" at bounding box center [901, 229] width 10 height 10
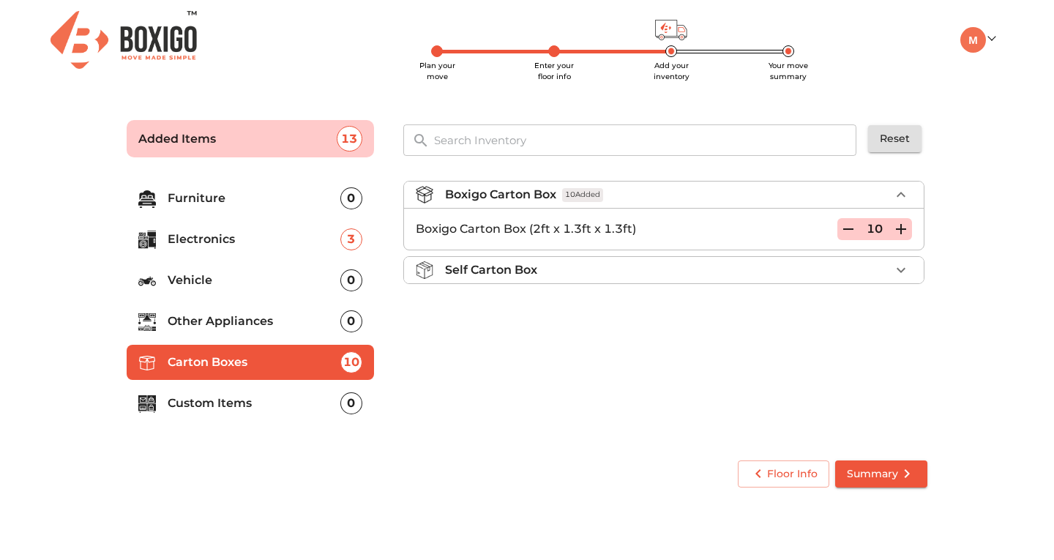
click at [292, 410] on p "Custom Items" at bounding box center [254, 403] width 173 height 18
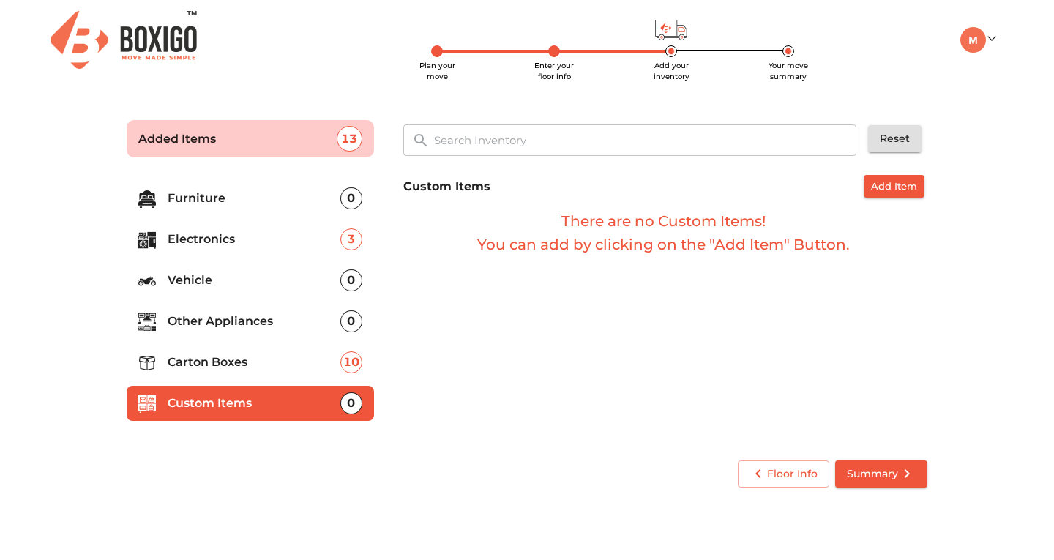
click at [266, 372] on li "Carton Boxes 10" at bounding box center [250, 362] width 247 height 35
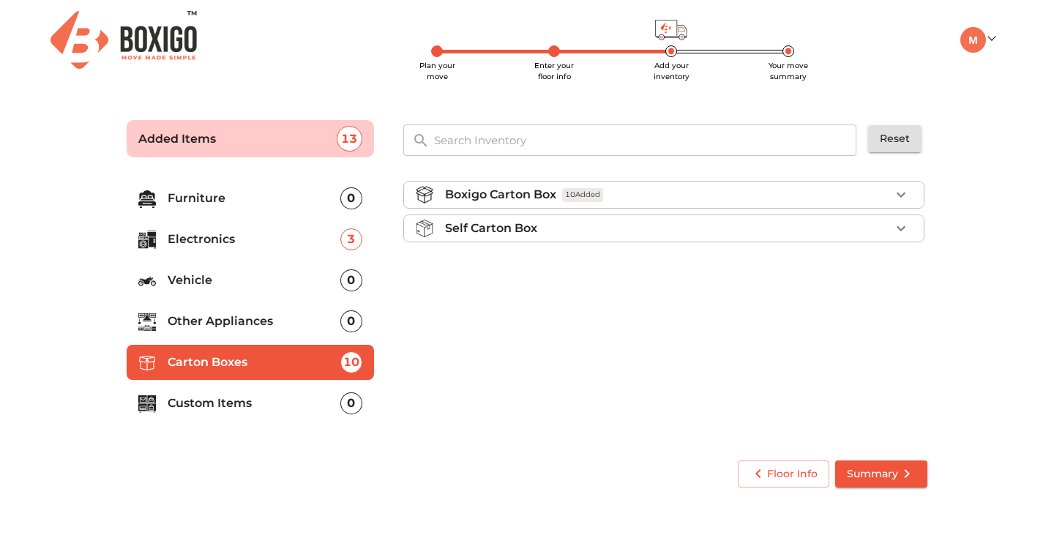
click at [258, 326] on p "Other Appliances" at bounding box center [254, 321] width 173 height 18
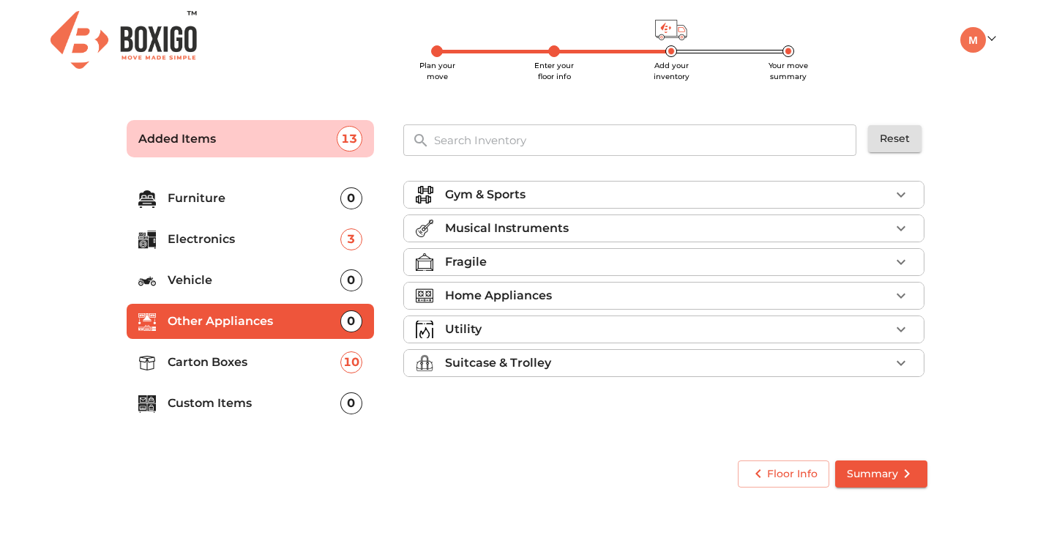
click at [442, 297] on div at bounding box center [430, 296] width 29 height 18
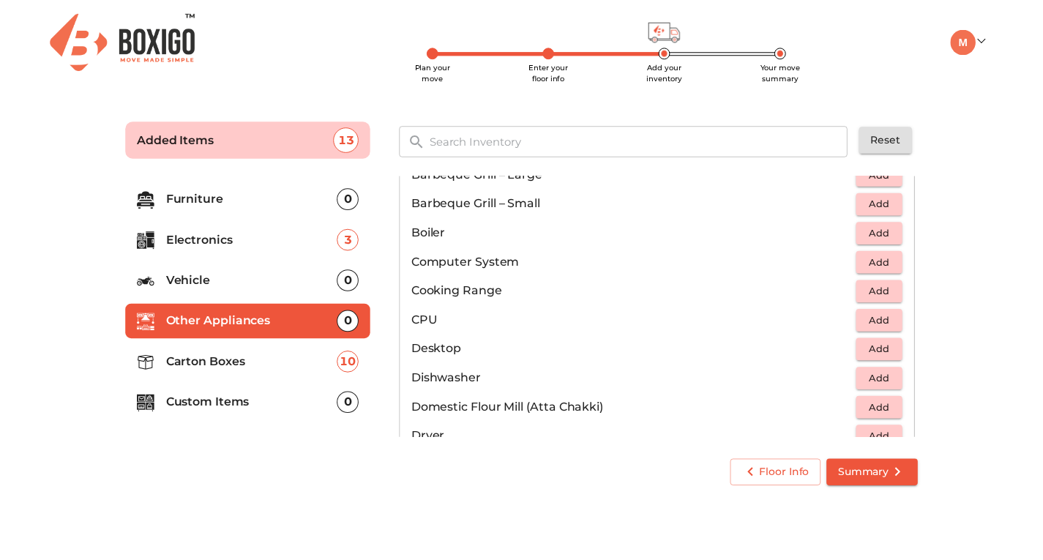
scroll to position [244, 0]
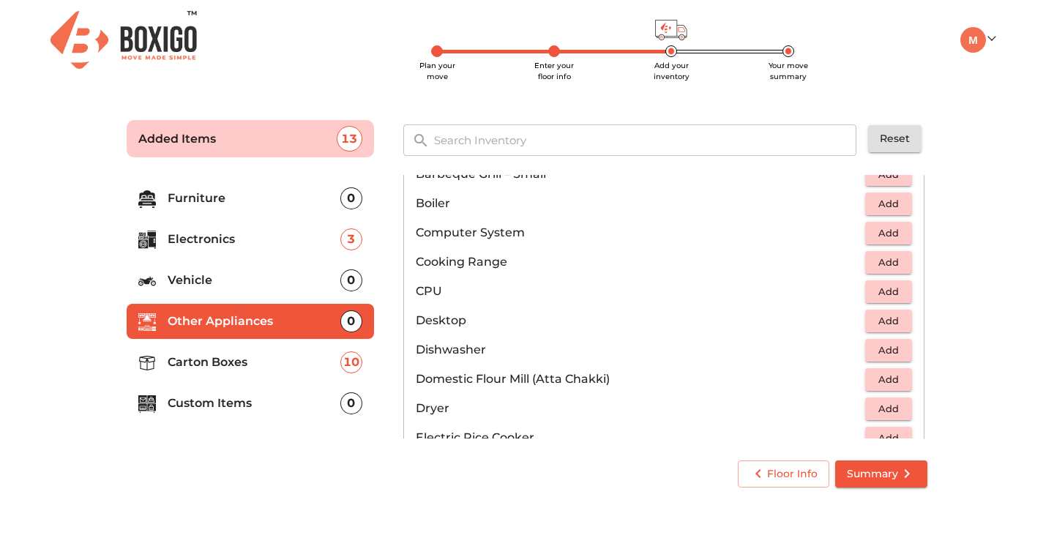
click at [867, 470] on span "Summary" at bounding box center [881, 474] width 69 height 18
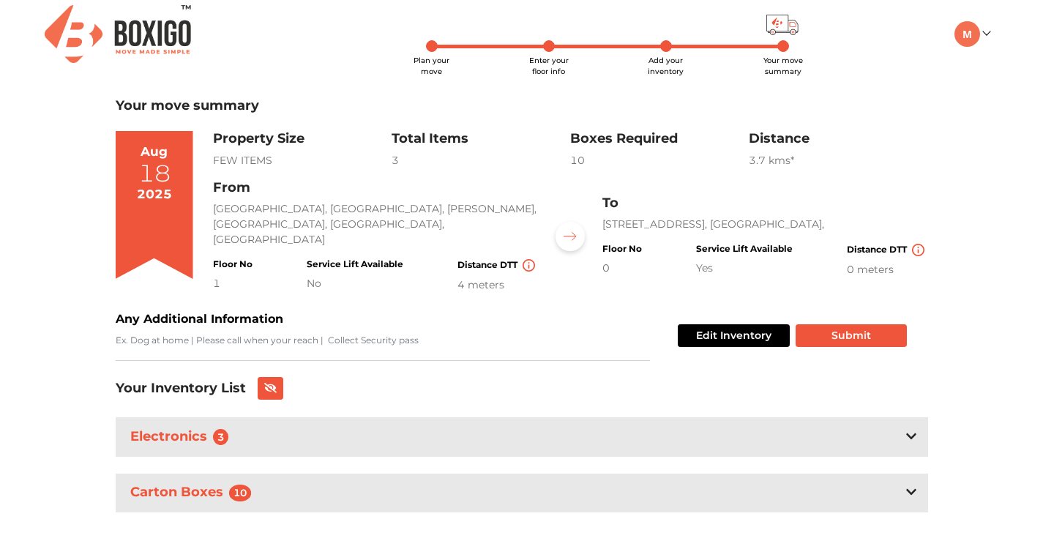
scroll to position [7, 0]
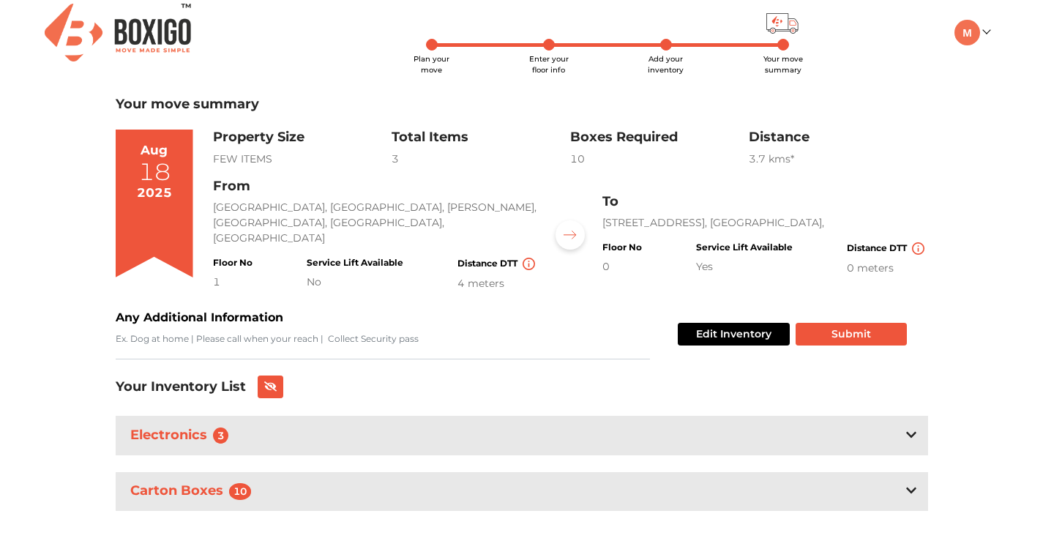
click at [492, 432] on div "Electronics 3" at bounding box center [522, 435] width 812 height 39
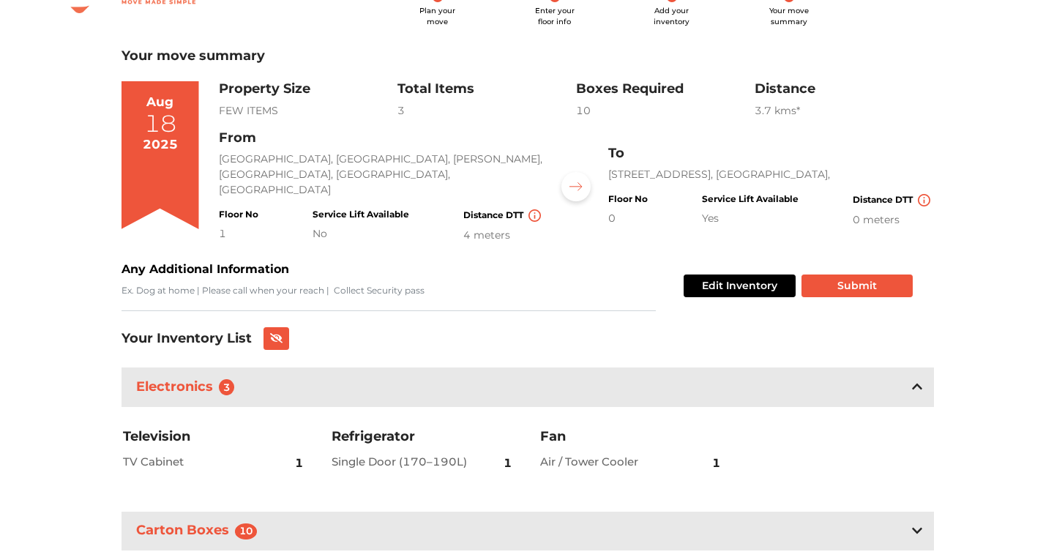
scroll to position [95, 0]
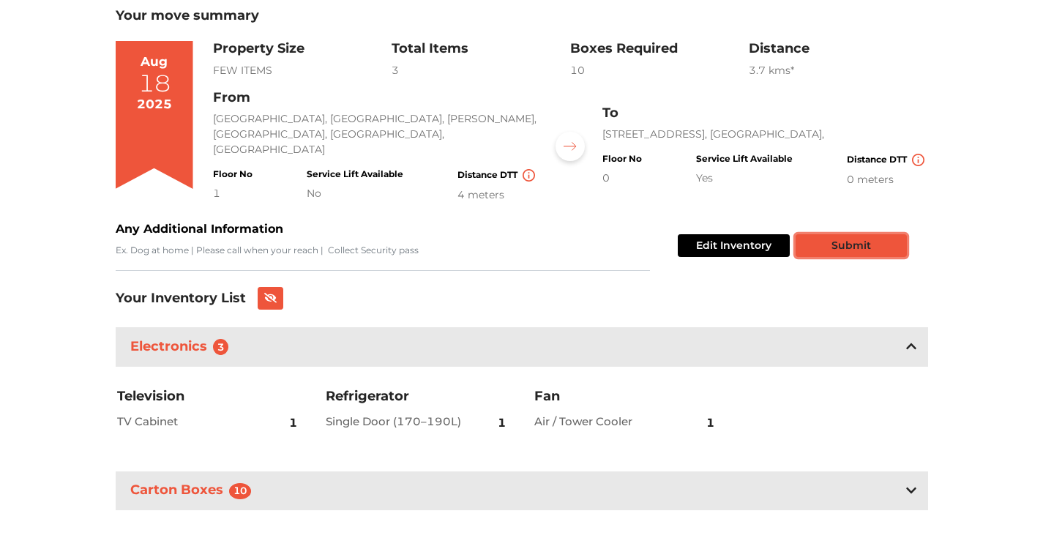
click at [866, 234] on button "Submit" at bounding box center [850, 245] width 111 height 23
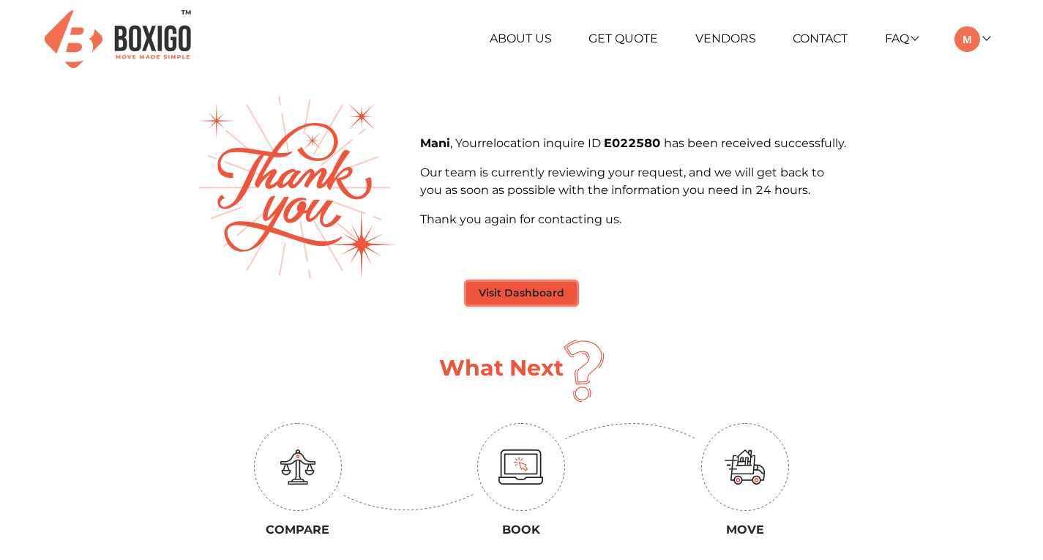
click at [562, 295] on button "Visit Dashboard" at bounding box center [521, 293] width 110 height 23
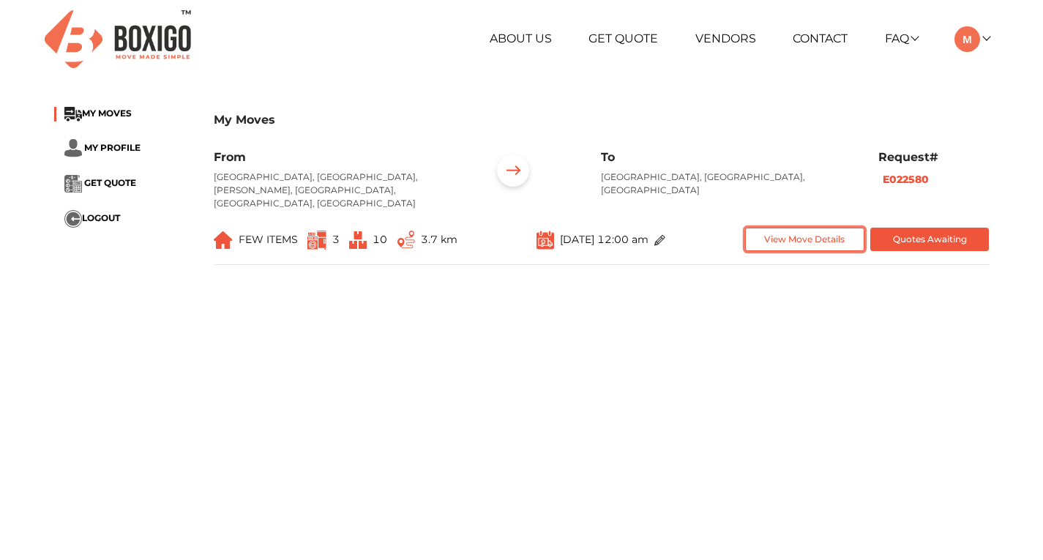
click at [830, 228] on button "View Move Details" at bounding box center [804, 240] width 119 height 24
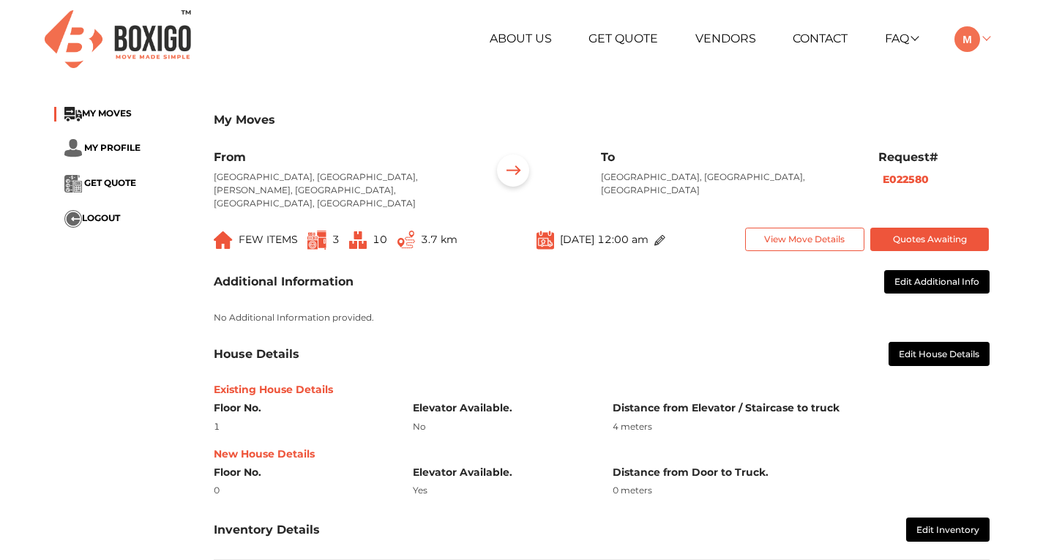
click at [973, 40] on img at bounding box center [967, 39] width 26 height 26
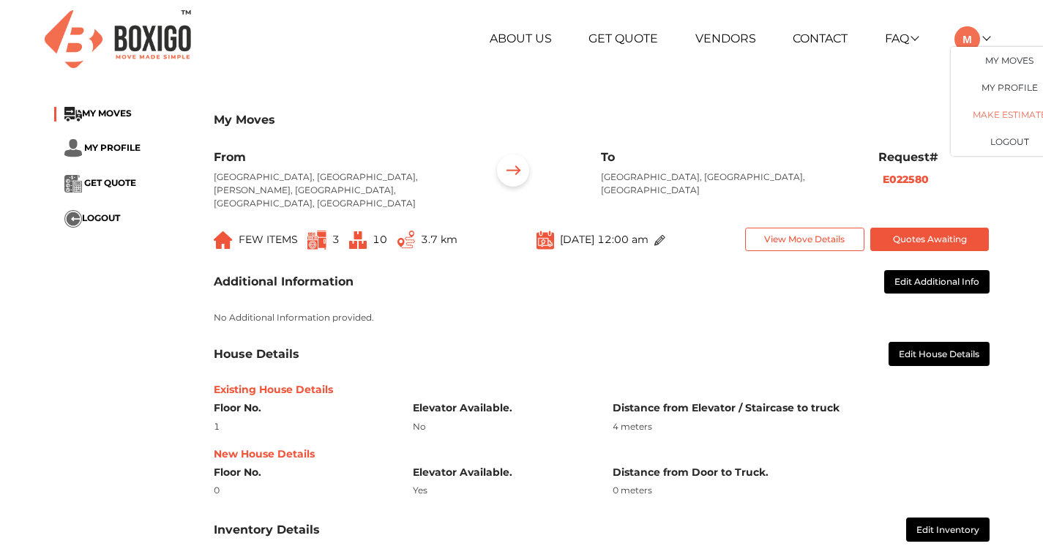
click at [1010, 119] on link "Make Estimate" at bounding box center [1008, 114] width 117 height 27
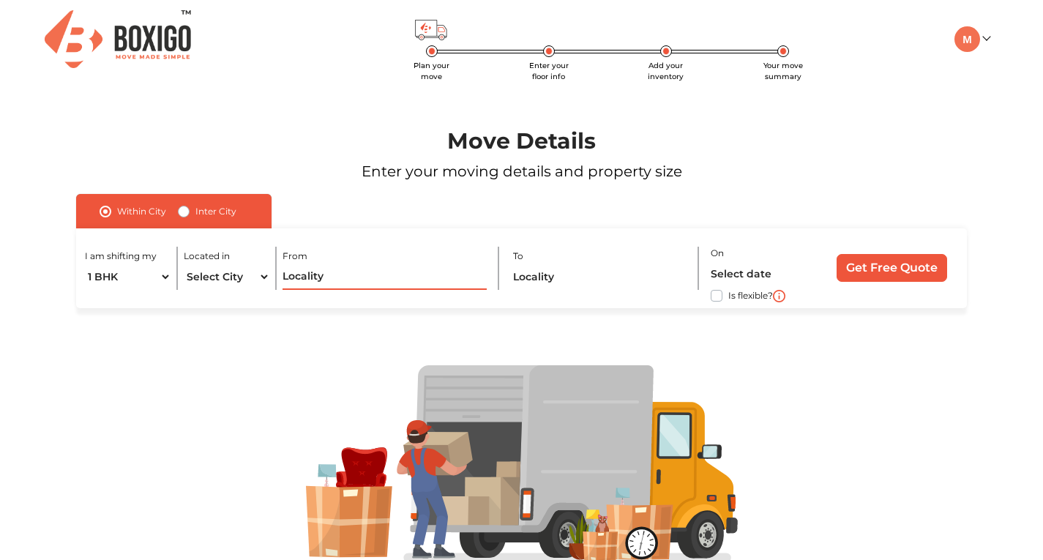
click at [405, 278] on input "text" at bounding box center [383, 277] width 203 height 26
click at [563, 278] on input "text" at bounding box center [600, 277] width 174 height 26
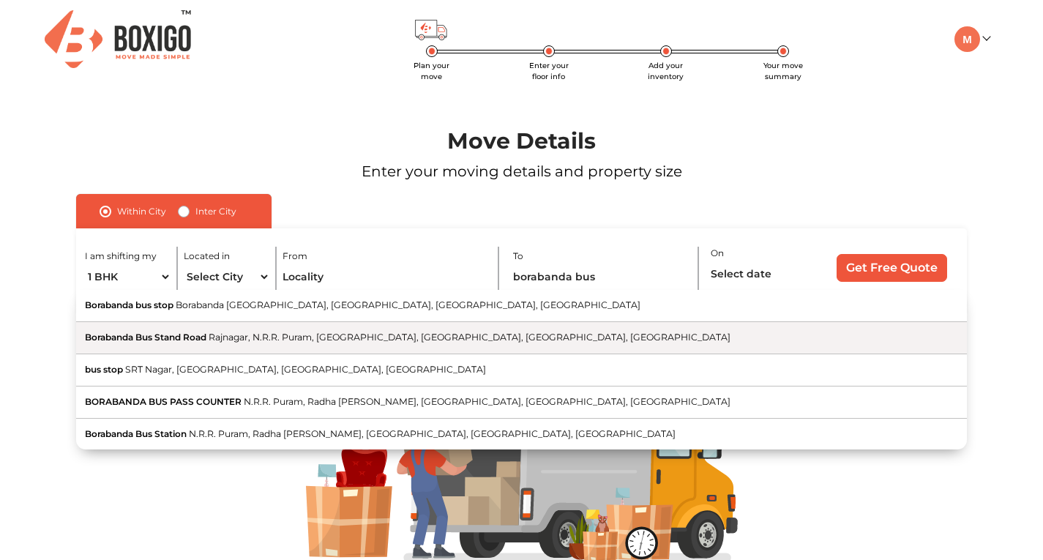
click at [350, 328] on button "Borabanda [GEOGRAPHIC_DATA] Puram, [GEOGRAPHIC_DATA], [GEOGRAPHIC_DATA], [GEOGR…" at bounding box center [521, 338] width 890 height 32
type input "Borabanda [GEOGRAPHIC_DATA] Puram, [GEOGRAPHIC_DATA], [GEOGRAPHIC_DATA], [GEOGR…"
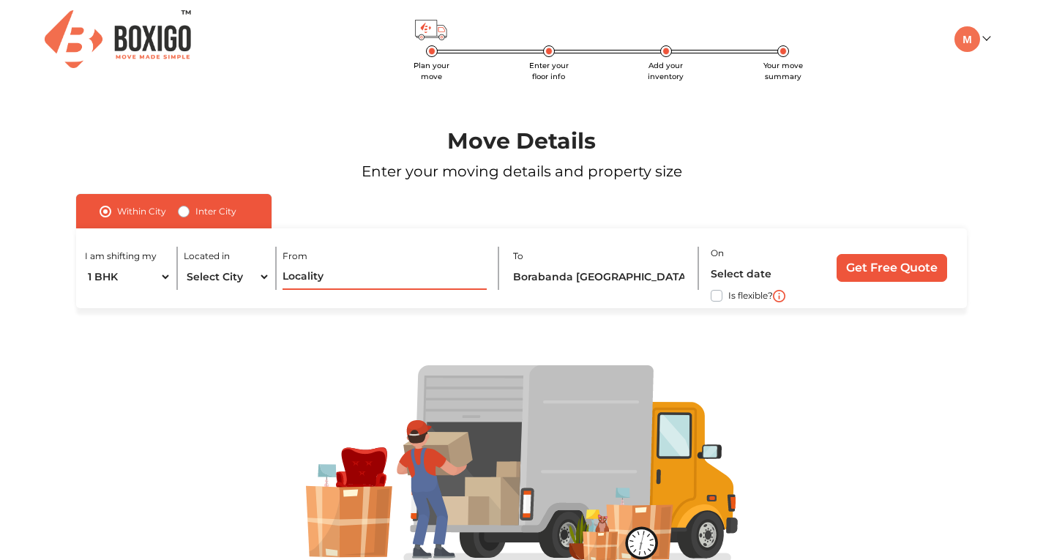
click at [340, 274] on input "text" at bounding box center [383, 277] width 203 height 26
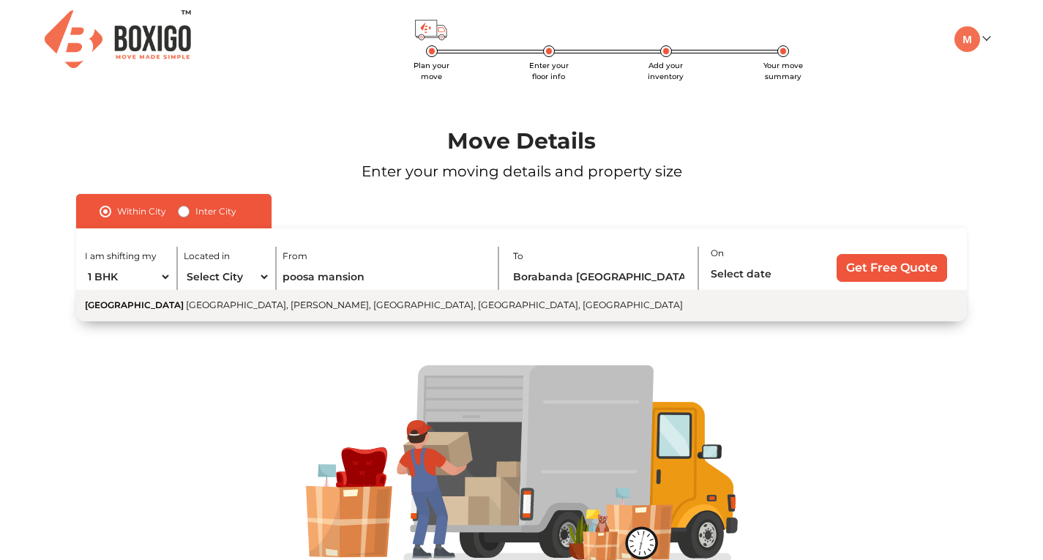
click at [361, 304] on span "[GEOGRAPHIC_DATA], [PERSON_NAME], [GEOGRAPHIC_DATA], [GEOGRAPHIC_DATA], [GEOGRA…" at bounding box center [434, 304] width 497 height 11
type input "[GEOGRAPHIC_DATA], [GEOGRAPHIC_DATA], [PERSON_NAME], [GEOGRAPHIC_DATA], [GEOGRA…"
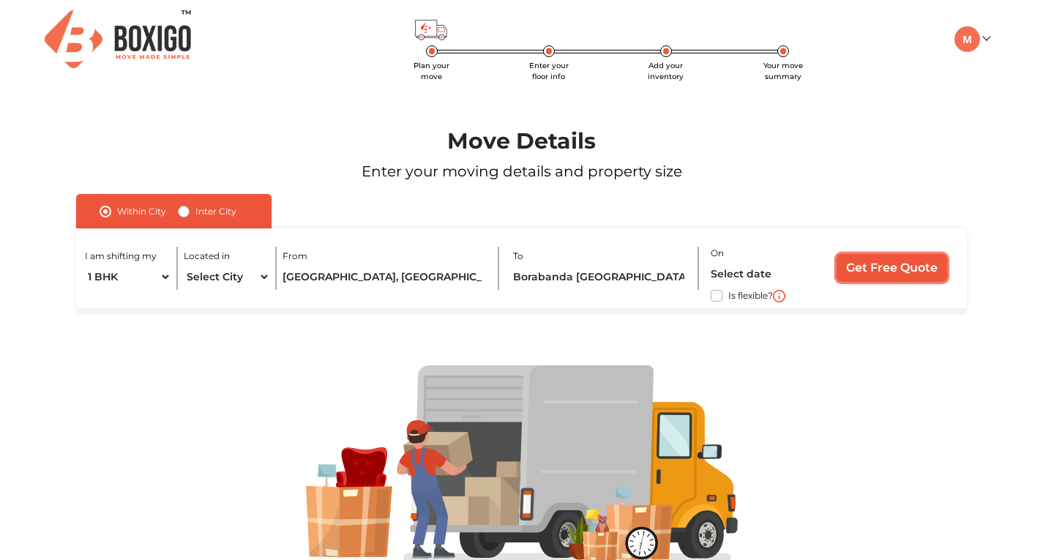
click at [876, 258] on input "Get Free Quote" at bounding box center [891, 268] width 110 height 28
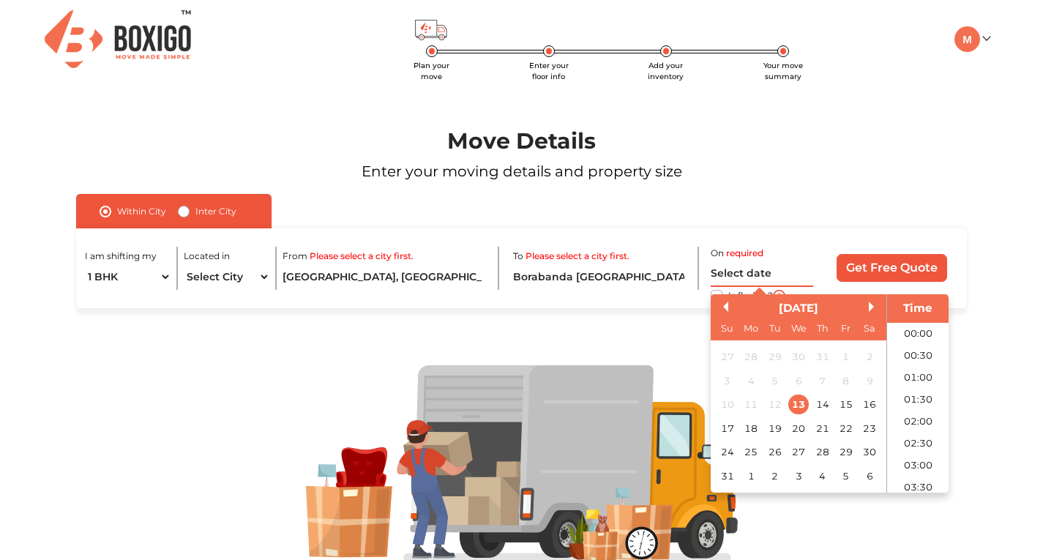
click at [765, 265] on input "text" at bounding box center [761, 274] width 102 height 26
click at [759, 423] on div "18" at bounding box center [751, 429] width 20 height 20
type input "[DATE] 12:00 AM"
click at [814, 275] on div "On [DATE] 12:00 AM Previous Month Next Month [DATE] Su Mo Tu We Th Fr Sa 27 28 …" at bounding box center [764, 268] width 108 height 49
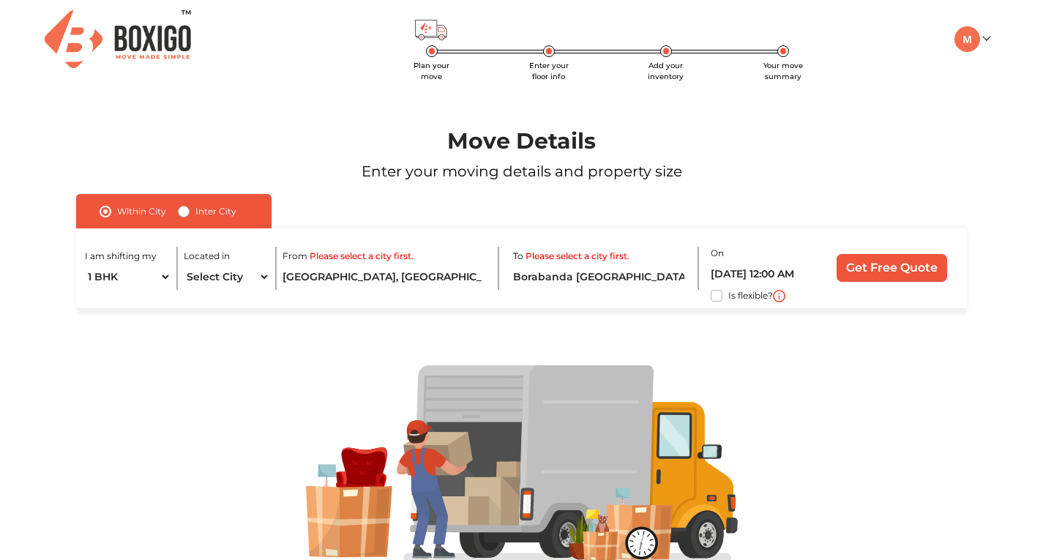
click at [727, 296] on div "Is flexible?" at bounding box center [761, 296] width 102 height 18
click at [728, 296] on label "Is flexible?" at bounding box center [750, 294] width 45 height 15
click at [88, 296] on input "Is flexible?" at bounding box center [82, 294] width 12 height 15
checkbox input "true"
click at [846, 271] on input "Get Free Quote" at bounding box center [891, 268] width 110 height 28
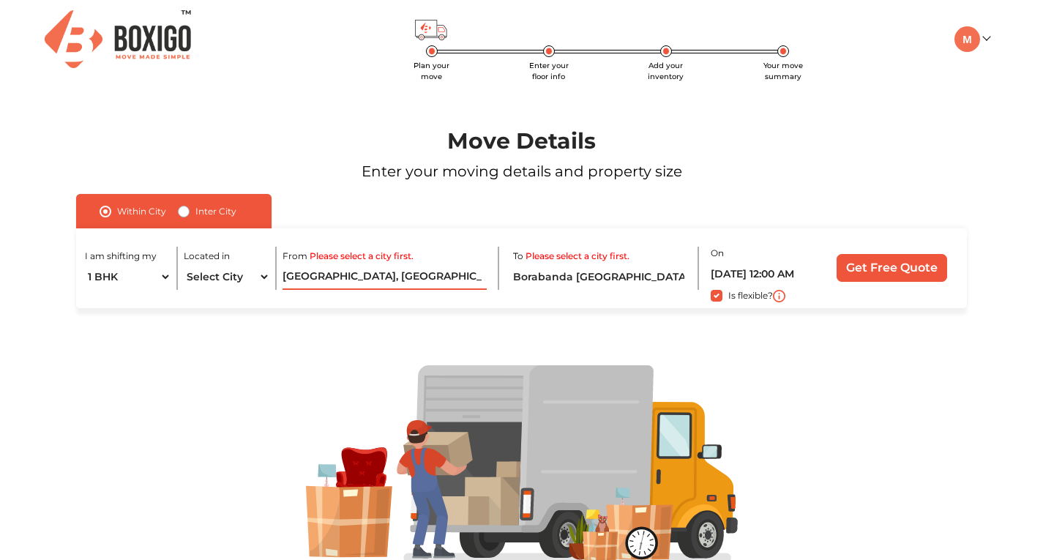
click at [443, 276] on input "[GEOGRAPHIC_DATA], [GEOGRAPHIC_DATA], [PERSON_NAME], [GEOGRAPHIC_DATA], [GEOGRA…" at bounding box center [383, 277] width 203 height 26
click at [211, 273] on select "Select City [GEOGRAPHIC_DATA] [GEOGRAPHIC_DATA] [GEOGRAPHIC_DATA] [GEOGRAPHIC_D…" at bounding box center [227, 277] width 86 height 26
select select "[GEOGRAPHIC_DATA]"
click at [184, 264] on select "Select City [GEOGRAPHIC_DATA] [GEOGRAPHIC_DATA] [GEOGRAPHIC_DATA] [GEOGRAPHIC_D…" at bounding box center [227, 277] width 86 height 26
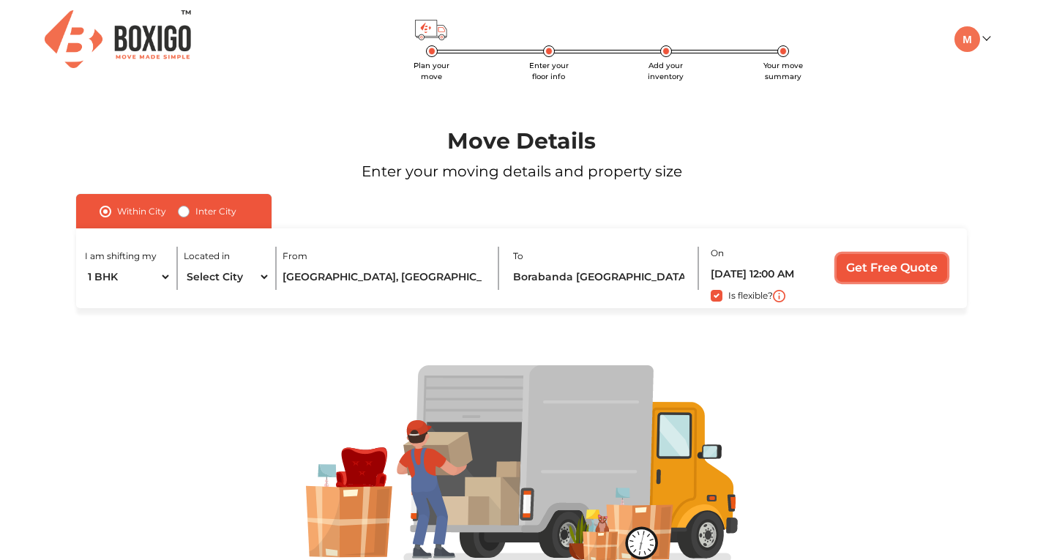
click at [909, 271] on input "Get Free Quote" at bounding box center [891, 268] width 110 height 28
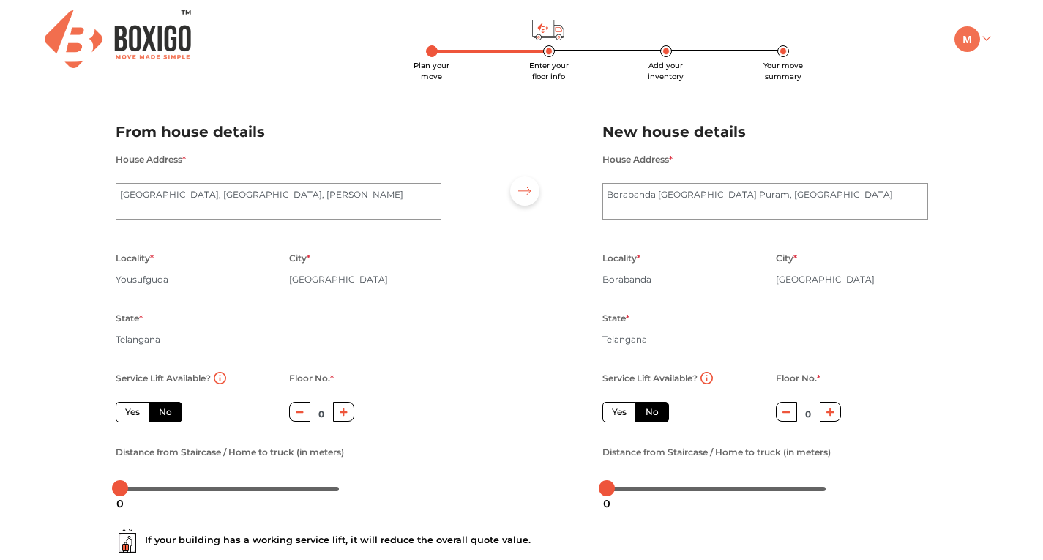
click at [978, 46] on img at bounding box center [967, 39] width 26 height 26
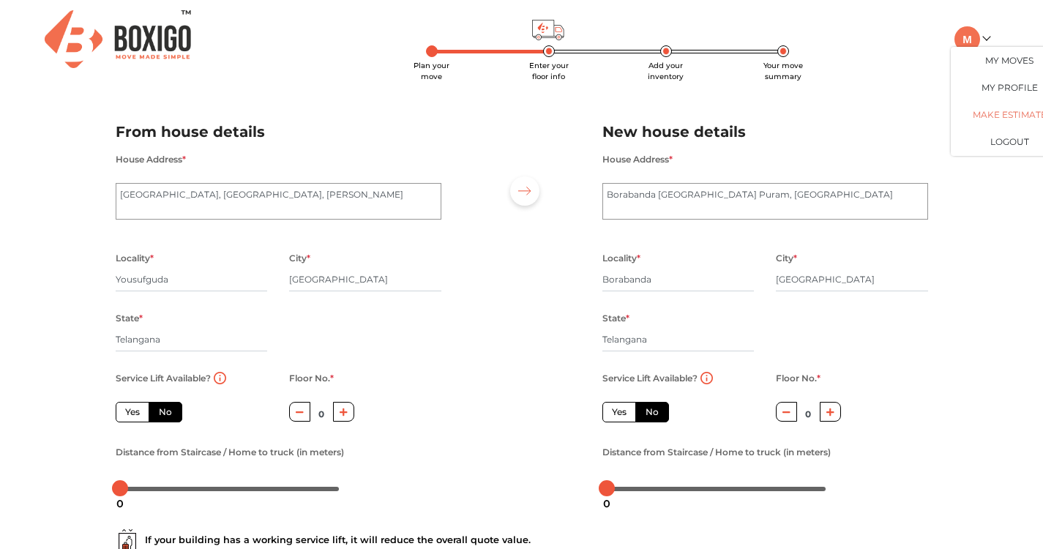
click at [1004, 124] on link "Make Estimate" at bounding box center [1008, 114] width 117 height 27
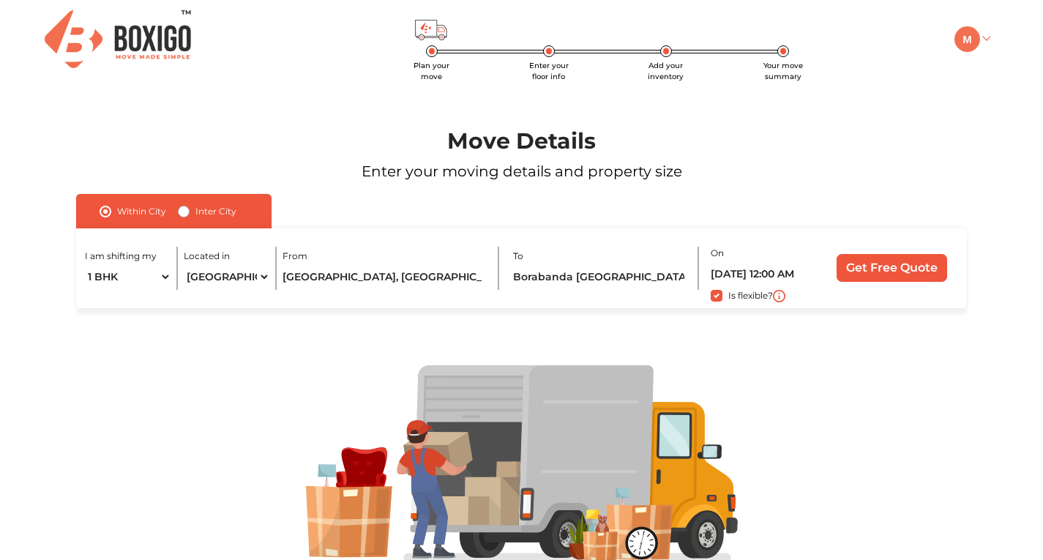
click at [960, 41] on img at bounding box center [967, 39] width 26 height 26
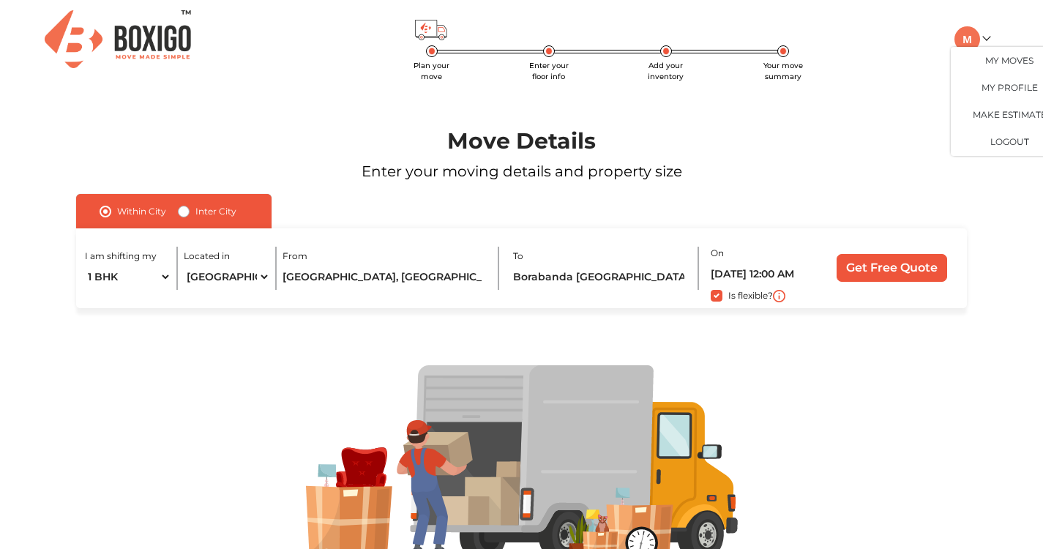
click at [664, 61] on span "Add your inventory" at bounding box center [666, 71] width 36 height 20
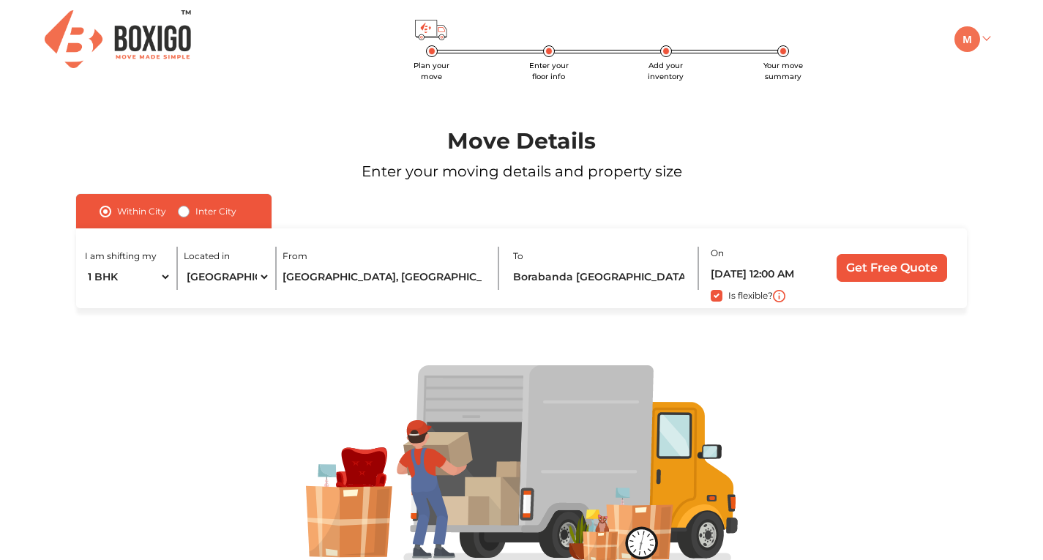
click at [976, 37] on img at bounding box center [967, 39] width 26 height 26
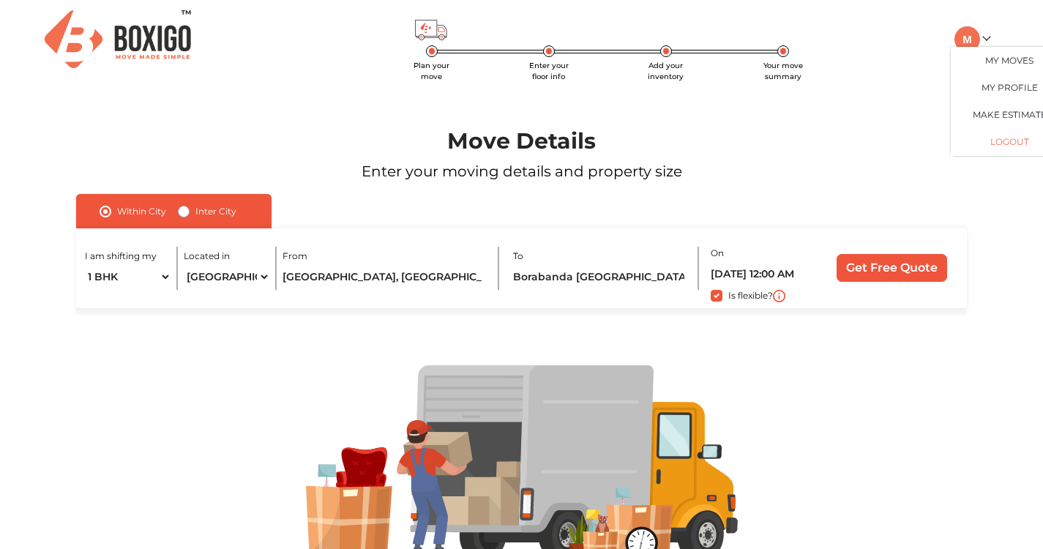
click at [1000, 140] on button "LOGOUT" at bounding box center [1008, 142] width 117 height 27
